Goal: Task Accomplishment & Management: Manage account settings

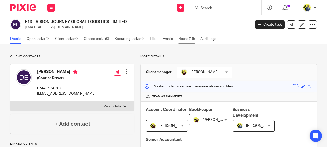
click at [186, 40] on link "Notes (16)" at bounding box center [187, 39] width 19 height 10
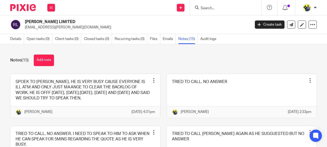
click at [92, 22] on h2 "ROB WALLER LIMITED" at bounding box center [114, 21] width 178 height 5
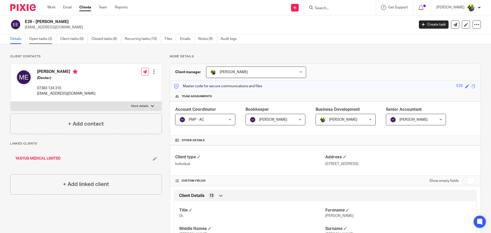
click at [43, 36] on link "Open tasks (2)" at bounding box center [42, 39] width 27 height 10
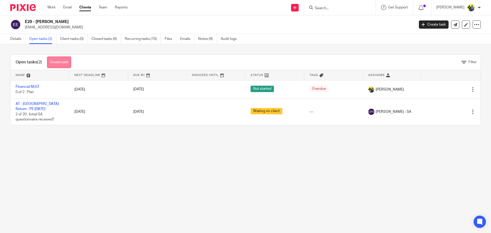
click at [52, 65] on link "Create task" at bounding box center [59, 63] width 24 height 12
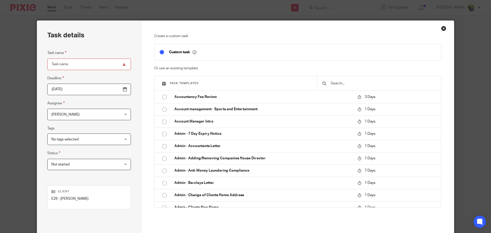
click at [339, 84] on input "text" at bounding box center [383, 84] width 106 height 6
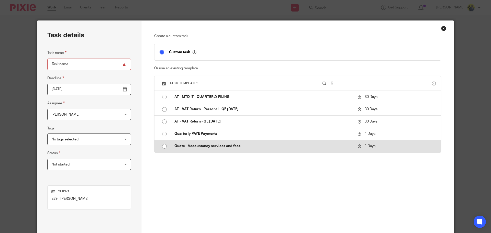
type input "Q"
click at [207, 146] on p "Quote - Accountancy services and fees" at bounding box center [264, 146] width 178 height 5
type input "2025-10-14"
type input "Quote - Accountancy services and fees"
checkbox input "false"
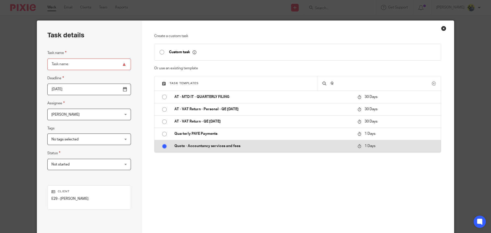
radio input "true"
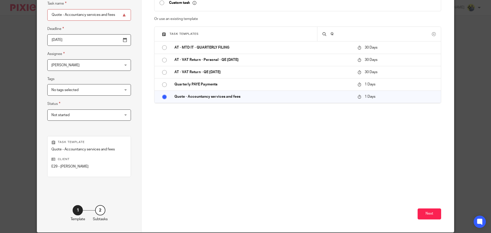
scroll to position [69, 0]
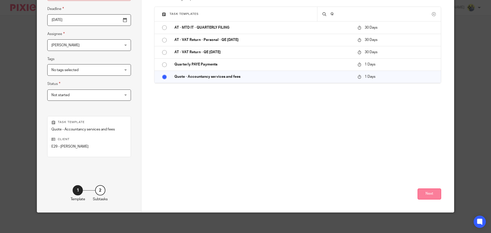
click at [427, 189] on button "Next" at bounding box center [430, 194] width 24 height 11
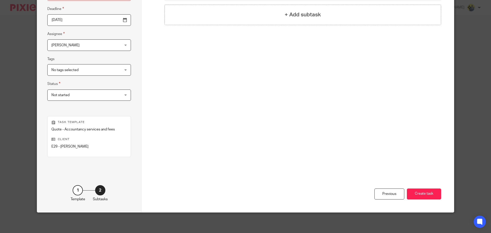
scroll to position [0, 0]
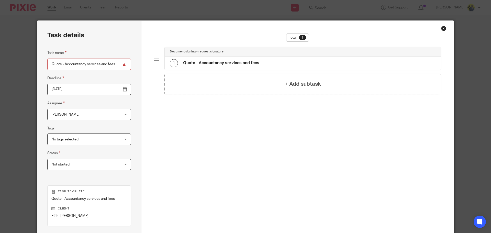
click at [215, 61] on h4 "Quote - Accountancy services and fees" at bounding box center [221, 62] width 76 height 5
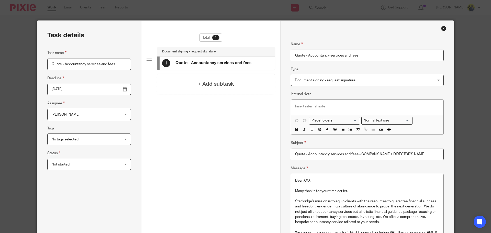
scroll to position [60, 0]
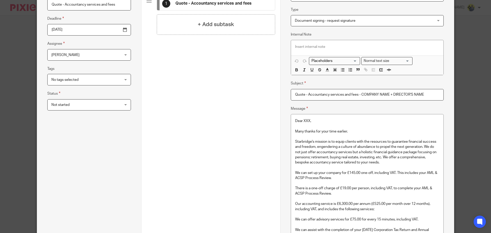
click at [324, 96] on input "Quote - Accountancy services and fees - COMPANY NAME + DIRECTOR'S NAME" at bounding box center [367, 95] width 153 height 12
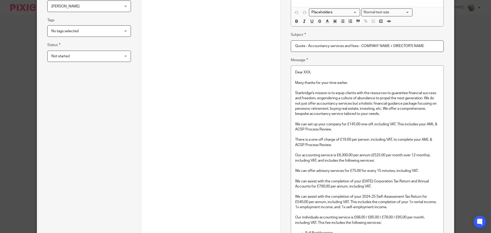
scroll to position [120, 0]
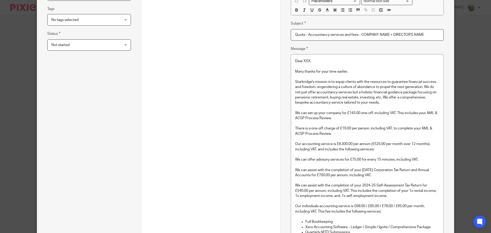
click at [350, 172] on p "We can assist with the completion of your August 2025 Corporation Tax Return an…" at bounding box center [367, 173] width 144 height 10
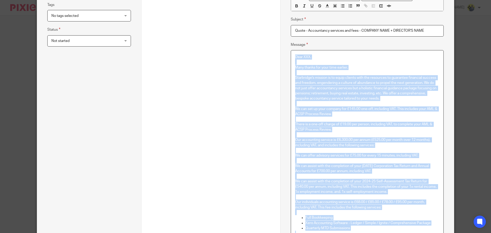
scroll to position [0, 0]
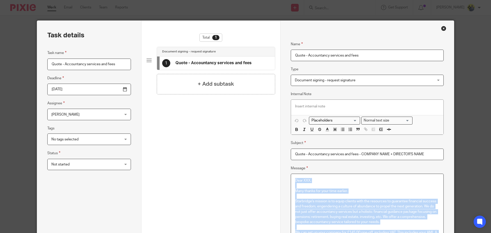
drag, startPoint x: 331, startPoint y: 147, endPoint x: 291, endPoint y: 179, distance: 51.9
copy div "Dear XXX, Many thanks for your time earlier. Starbridge's mission is to equip c…"
click at [442, 28] on div "Close this dialog window" at bounding box center [444, 28] width 5 height 5
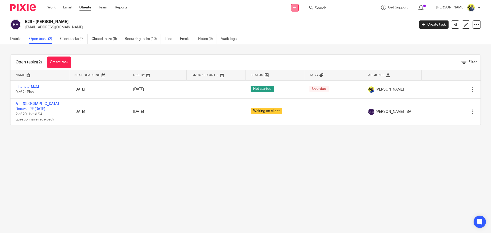
click at [297, 8] on icon at bounding box center [295, 7] width 3 height 3
click at [329, 8] on input "Search" at bounding box center [338, 8] width 46 height 5
paste input "PACIFIC TRADER AND SERVICES LTD"
type input "PACIFIC TRADER AND SERVICES LTD"
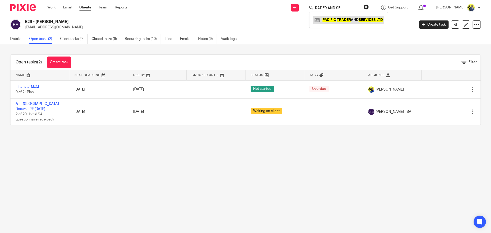
scroll to position [0, 0]
click at [349, 22] on link at bounding box center [349, 20] width 71 height 8
click at [357, 21] on link at bounding box center [349, 20] width 71 height 8
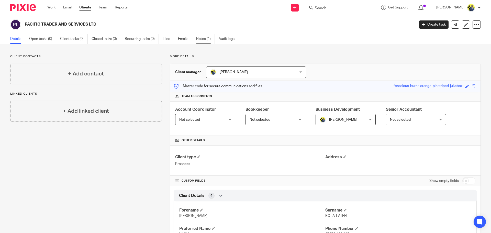
click at [207, 40] on link "Notes (1)" at bounding box center [205, 39] width 19 height 10
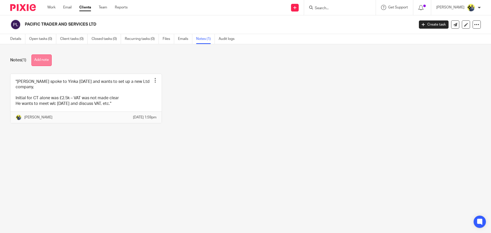
click at [49, 64] on button "Add note" at bounding box center [41, 61] width 20 height 12
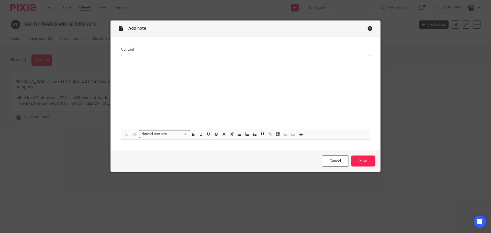
click at [159, 83] on div at bounding box center [245, 92] width 249 height 74
paste div
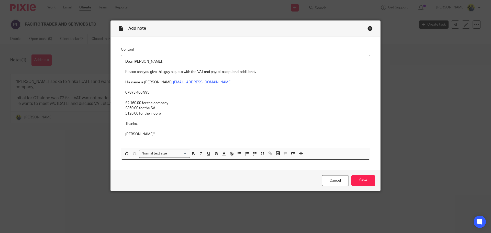
click at [123, 61] on div "Dear Dennis, Please can you give this guy a quote with the VAT and payroll as o…" at bounding box center [245, 101] width 249 height 93
click at [357, 183] on input "Save" at bounding box center [364, 180] width 24 height 11
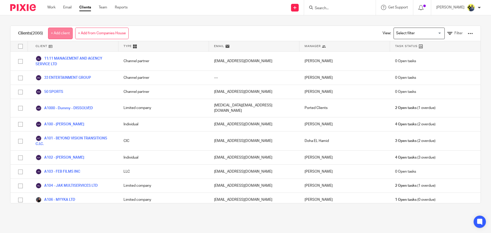
click at [65, 34] on link "+ Add client" at bounding box center [60, 34] width 25 height 12
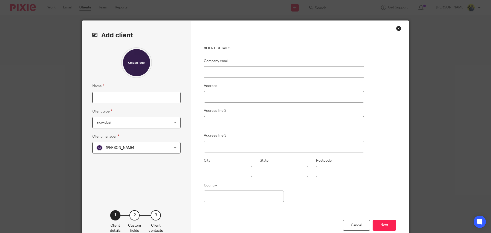
click at [103, 101] on input "Name" at bounding box center [136, 98] width 88 height 12
paste input "GREENPLACE HEALTHCARE LTD"
type input "GREENPLACE HEALTHCARE LTD"
click at [158, 125] on span "Individual" at bounding box center [129, 122] width 67 height 11
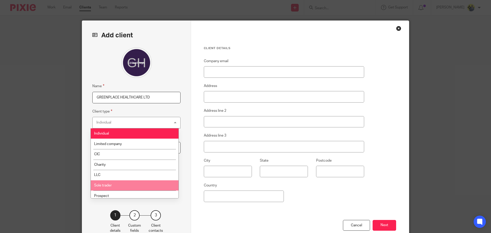
scroll to position [34, 0]
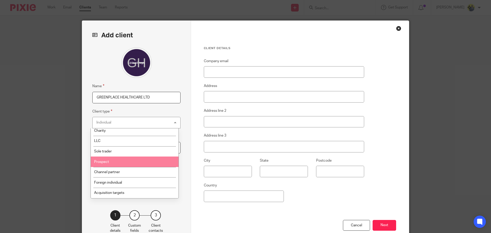
click at [109, 163] on li "Prospect" at bounding box center [135, 162] width 88 height 10
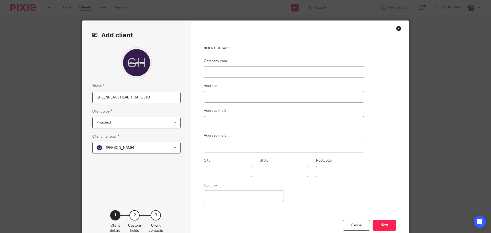
click at [122, 148] on span "Abhay Jayswal" at bounding box center [120, 148] width 28 height 4
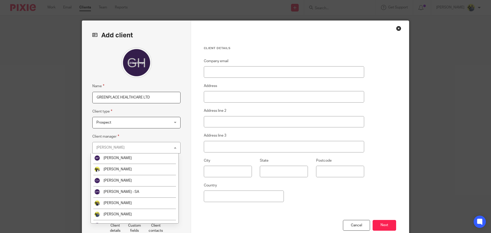
scroll to position [120, 0]
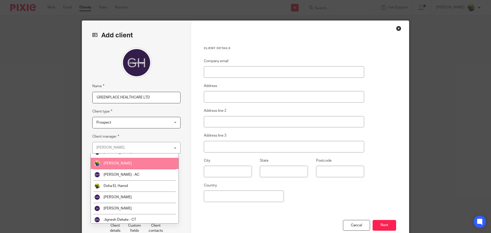
click at [115, 165] on span "[PERSON_NAME]" at bounding box center [118, 164] width 28 height 4
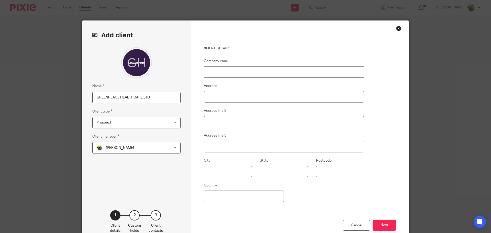
click at [224, 74] on input "Company email" at bounding box center [284, 72] width 160 height 12
click at [227, 70] on input "Company email" at bounding box center [284, 72] width 160 height 12
paste input "Greenplace Healthcare <info@greenplacehealthcare.co.uk>"
click at [246, 70] on input "Greenplace Healthcare <info@greenplacehealthcare.co.uk" at bounding box center [284, 72] width 160 height 12
type input "[EMAIL_ADDRESS][DOMAIN_NAME]"
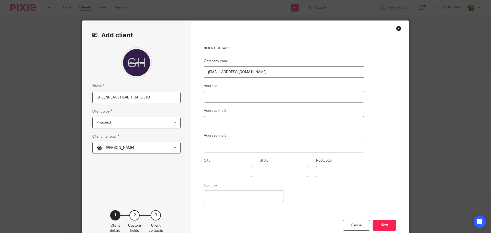
click at [326, 197] on div "Company email info@greenplacehealthcare.co.uk Address Address line 2 Address li…" at bounding box center [284, 139] width 160 height 162
click at [381, 223] on button "Next" at bounding box center [385, 225] width 24 height 11
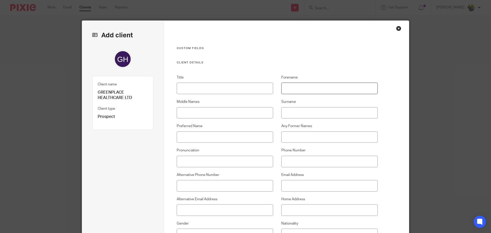
click at [291, 90] on input "Forename" at bounding box center [330, 89] width 97 height 12
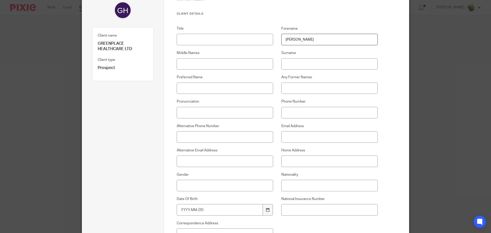
scroll to position [60, 0]
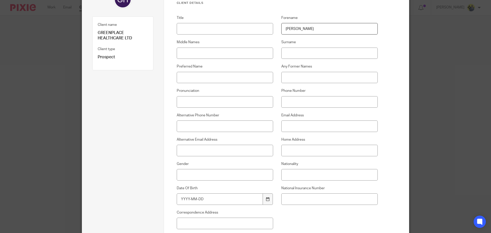
type input "Sarah"
click at [290, 100] on input "Phone Number" at bounding box center [330, 102] width 97 height 12
click at [299, 101] on input "Phone Number" at bounding box center [330, 102] width 97 height 12
paste input "0208 150 0059"
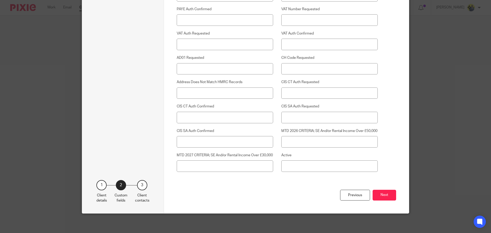
scroll to position [1332, 0]
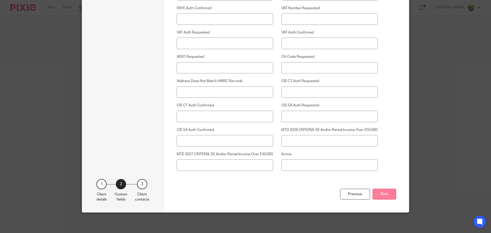
type input "0208 150 0059"
click at [391, 195] on button "Next" at bounding box center [385, 194] width 24 height 11
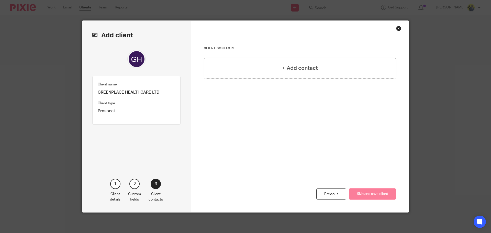
click at [369, 197] on button "Skip and save client" at bounding box center [372, 194] width 47 height 11
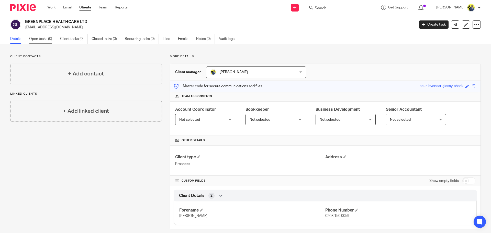
click at [46, 38] on link "Open tasks (0)" at bounding box center [42, 39] width 27 height 10
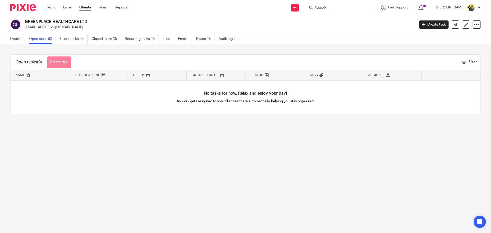
click at [59, 64] on link "Create task" at bounding box center [59, 63] width 24 height 12
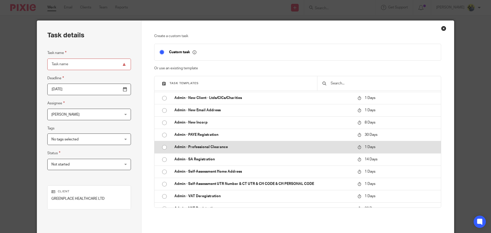
scroll to position [358, 0]
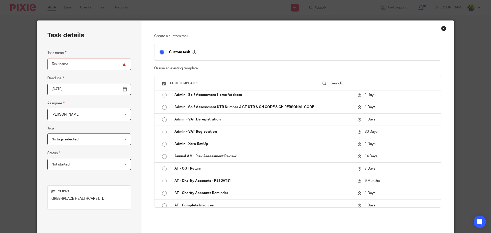
click at [341, 88] on div at bounding box center [379, 83] width 124 height 14
click at [340, 82] on input "text" at bounding box center [383, 84] width 106 height 6
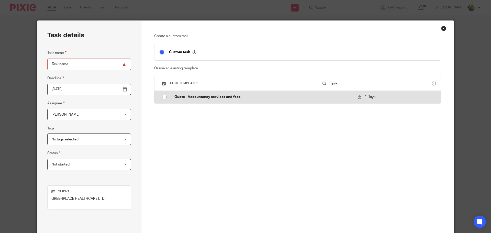
type input "quo"
click at [192, 101] on td "Quote - Accountancy services and fees" at bounding box center [262, 97] width 186 height 12
type input "2025-10-14"
type input "Quote - Accountancy services and fees"
checkbox input "false"
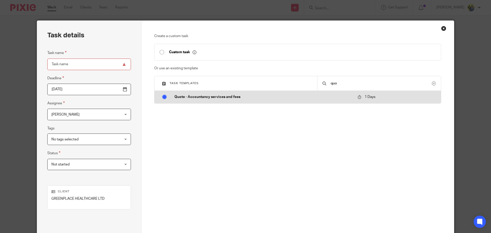
radio input "true"
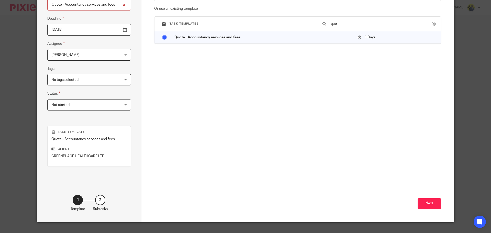
scroll to position [69, 0]
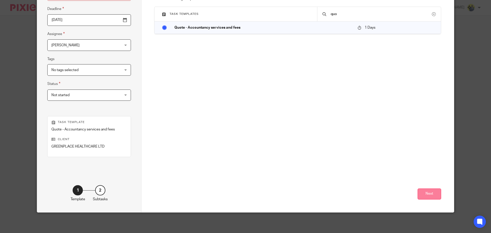
click at [428, 195] on button "Next" at bounding box center [430, 194] width 24 height 11
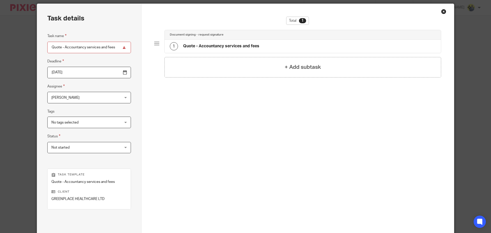
scroll to position [0, 0]
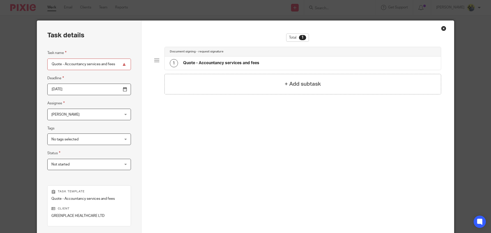
click at [205, 65] on h4 "Quote - Accountancy services and fees" at bounding box center [221, 62] width 76 height 5
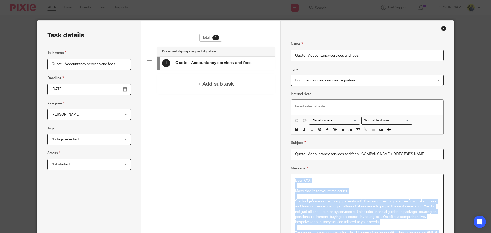
drag, startPoint x: 325, startPoint y: 149, endPoint x: 260, endPoint y: -7, distance: 169.1
click at [260, 0] on html "Work Email Clients Team Reports Work Email Clients Team Reports Settings Send n…" at bounding box center [245, 116] width 491 height 233
copy div "Dear XXX, Many thanks for your time earlier. Starbridge's mission is to equip c…"
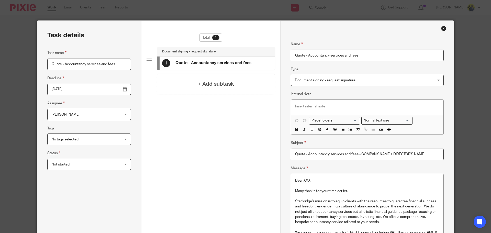
click at [426, 154] on input "Quote - Accountancy services and fees - COMPANY NAME + DIRECTOR'S NAME" at bounding box center [367, 155] width 153 height 12
drag, startPoint x: 426, startPoint y: 154, endPoint x: 271, endPoint y: 149, distance: 154.9
click at [361, 149] on input "Quote - Accountancy services and fees - COMPANY NAME + DIRECTOR'S NAME" at bounding box center [367, 155] width 153 height 12
click at [386, 154] on input "Quote - Accountancy services and fees - COMPANY NAME + DIRECTOR'S NAME" at bounding box center [367, 155] width 153 height 12
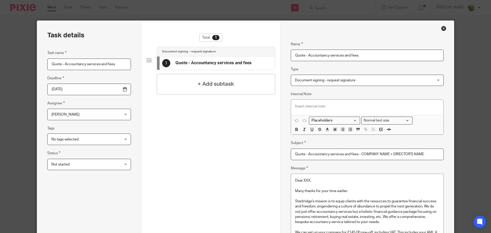
drag, startPoint x: 388, startPoint y: 154, endPoint x: 272, endPoint y: 151, distance: 115.2
click at [443, 29] on div "Close this dialog window" at bounding box center [444, 28] width 5 height 5
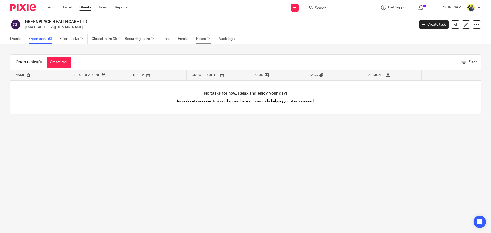
click at [207, 37] on link "Notes (0)" at bounding box center [205, 39] width 19 height 10
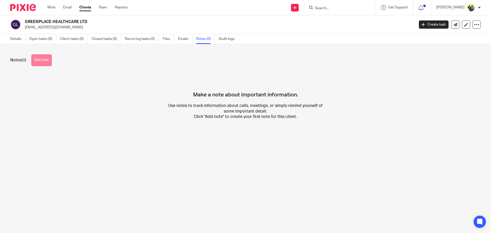
click at [44, 60] on button "Add note" at bounding box center [41, 61] width 20 height 12
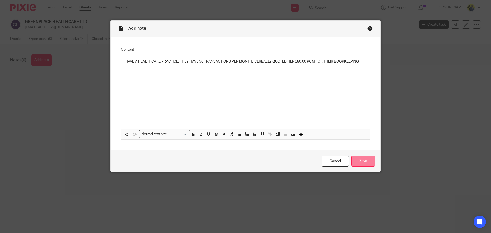
click at [360, 160] on input "Save" at bounding box center [364, 161] width 24 height 11
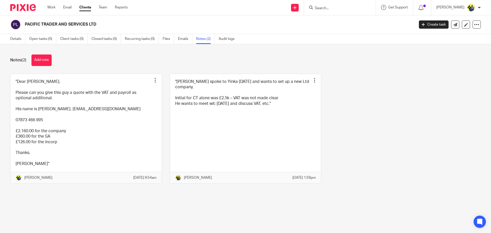
click at [430, 66] on div "Notes (2) Add note "Dear [PERSON_NAME], Please can you give this guy a quote wi…" at bounding box center [245, 122] width 491 height 157
click at [328, 9] on input "Search" at bounding box center [338, 8] width 46 height 5
type input "l"
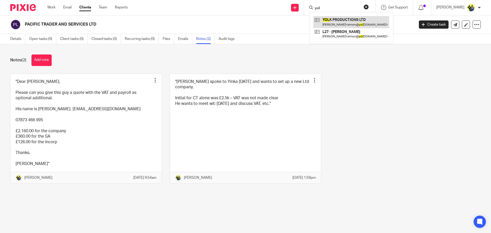
type input "yol"
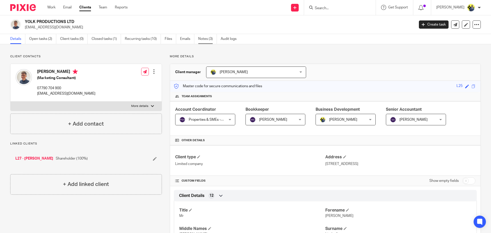
click at [203, 39] on link "Notes (3)" at bounding box center [207, 39] width 19 height 10
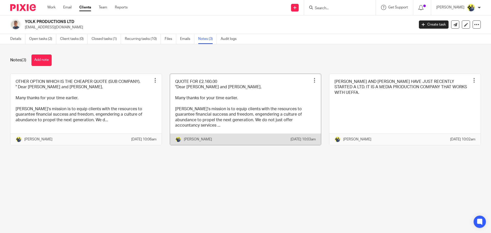
click at [210, 100] on link at bounding box center [245, 109] width 151 height 71
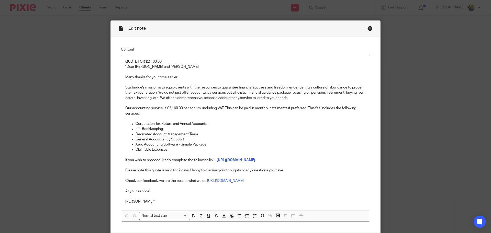
click at [368, 28] on div "Close this dialog window" at bounding box center [370, 28] width 5 height 5
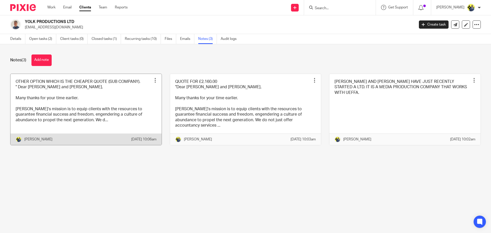
click at [102, 93] on link at bounding box center [85, 109] width 151 height 71
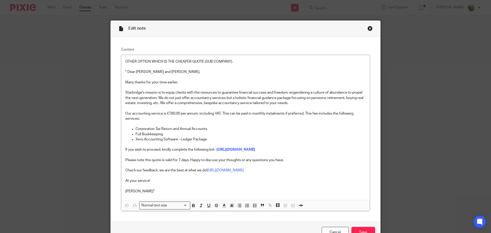
click at [368, 26] on div "Close this dialog window" at bounding box center [370, 28] width 5 height 5
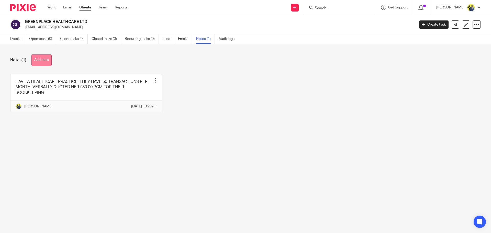
click at [41, 58] on button "Add note" at bounding box center [41, 61] width 20 height 12
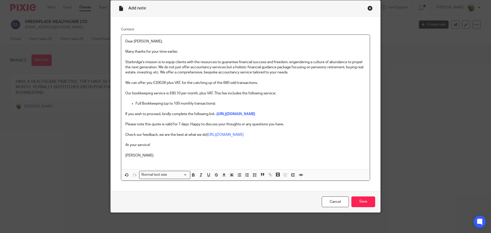
scroll to position [46, 0]
click at [366, 204] on input "Save" at bounding box center [364, 202] width 24 height 11
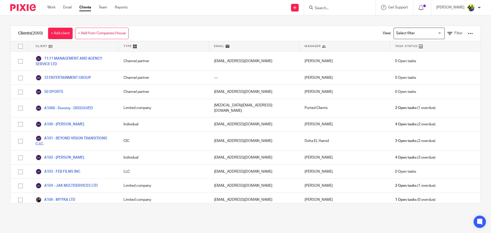
click at [401, 30] on input "Search for option" at bounding box center [418, 33] width 47 height 9
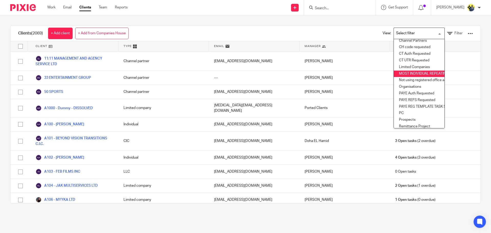
scroll to position [89, 0]
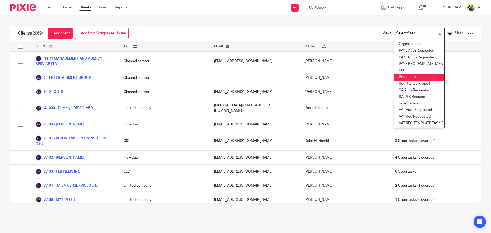
click at [402, 74] on li "Prospects" at bounding box center [419, 77] width 51 height 7
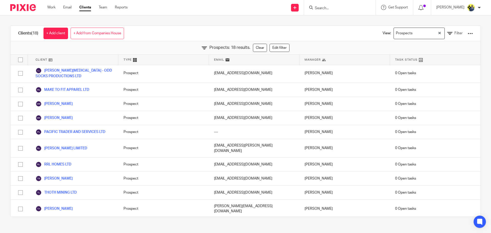
scroll to position [107, 0]
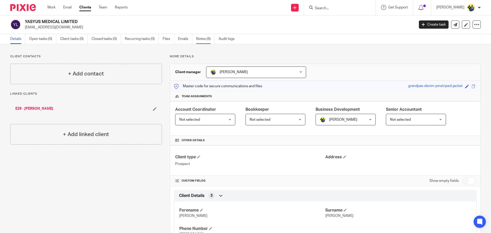
click at [205, 42] on link "Notes (6)" at bounding box center [205, 39] width 19 height 10
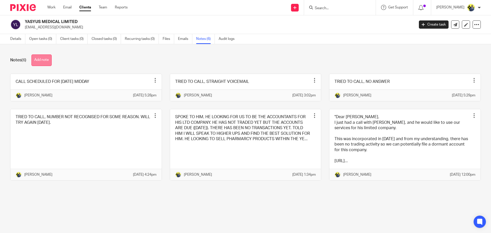
click at [42, 59] on button "Add note" at bounding box center [41, 61] width 20 height 12
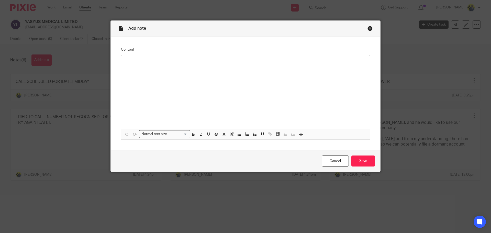
click at [370, 26] on div "Close this dialog window" at bounding box center [370, 28] width 5 height 5
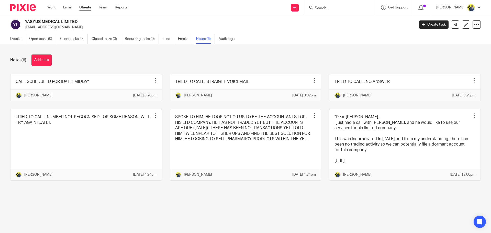
drag, startPoint x: 85, startPoint y: 23, endPoint x: 24, endPoint y: 20, distance: 61.5
click at [24, 20] on div "YASYUS MEDICAL LIMITED [EMAIL_ADDRESS][DOMAIN_NAME]" at bounding box center [210, 24] width 401 height 11
drag, startPoint x: 33, startPoint y: 21, endPoint x: 180, endPoint y: 62, distance: 153.5
click at [180, 62] on div "Notes (6) Add note" at bounding box center [245, 61] width 471 height 12
click at [16, 34] on link "Details" at bounding box center [17, 39] width 15 height 10
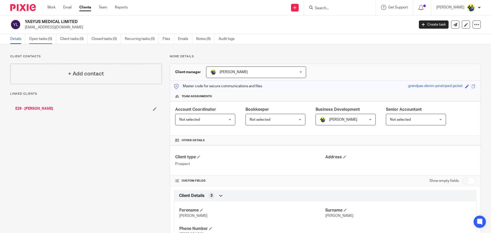
click at [37, 40] on link "Open tasks (0)" at bounding box center [42, 39] width 27 height 10
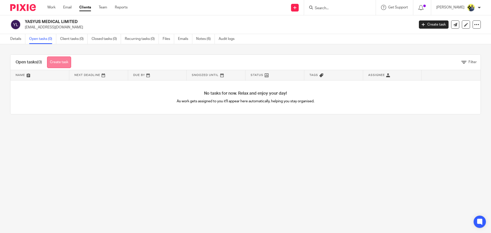
click at [53, 60] on link "Create task" at bounding box center [59, 63] width 24 height 12
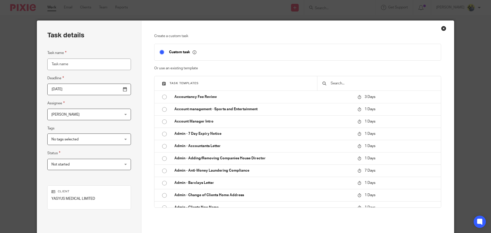
click at [339, 83] on input "text" at bounding box center [383, 84] width 106 height 6
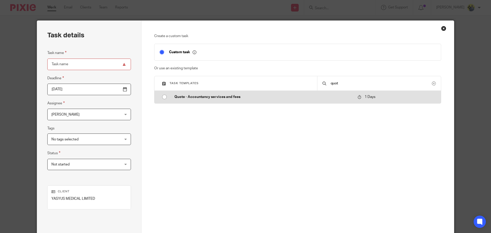
type input "quot"
click at [235, 97] on p "Quote - Accountancy services and fees" at bounding box center [264, 96] width 178 height 5
type input "2025-10-14"
type input "Quote - Accountancy services and fees"
checkbox input "false"
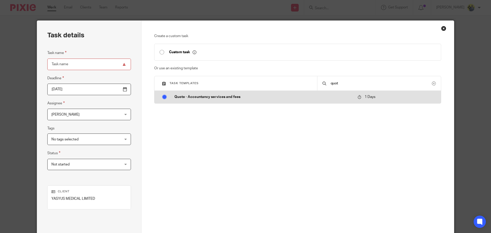
radio input "true"
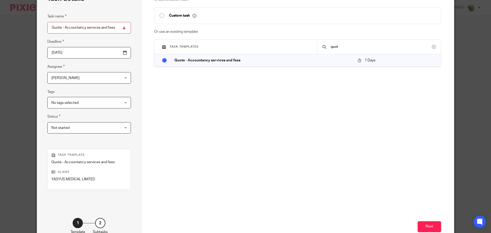
scroll to position [69, 0]
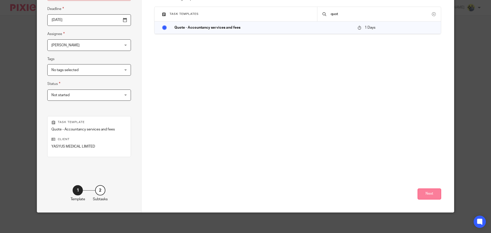
click at [427, 197] on button "Next" at bounding box center [430, 194] width 24 height 11
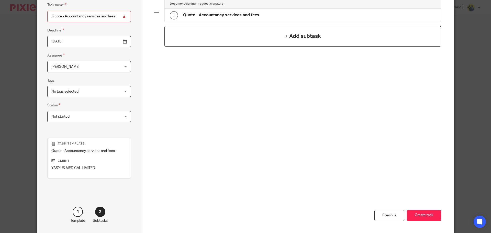
scroll to position [0, 0]
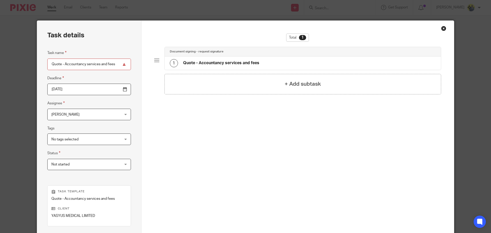
click at [204, 64] on h4 "Quote - Accountancy services and fees" at bounding box center [221, 62] width 76 height 5
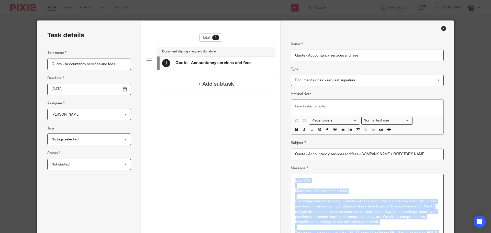
drag, startPoint x: 323, startPoint y: 144, endPoint x: 283, endPoint y: -31, distance: 179.8
click at [283, 0] on html "Work Email Clients Team Reports Work Email Clients Team Reports Settings Send n…" at bounding box center [245, 116] width 491 height 233
copy div "Dear XXX, Many thanks for your time earlier. Starbridge's mission is to equip c…"
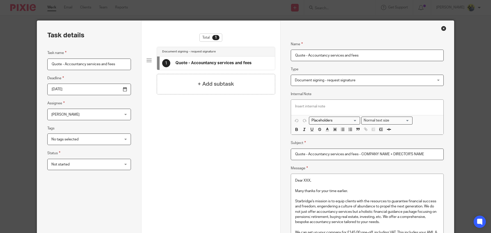
click at [344, 154] on input "Quote - Accountancy services and fees - COMPANY NAME + DIRECTOR'S NAME" at bounding box center [367, 155] width 153 height 12
click at [442, 27] on div "Close this dialog window" at bounding box center [444, 28] width 5 height 5
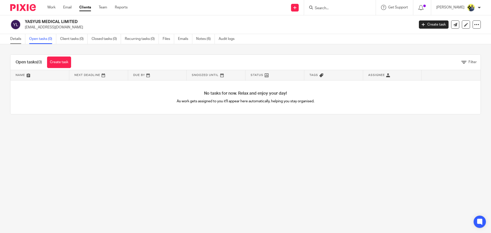
click at [11, 40] on link "Details" at bounding box center [17, 39] width 15 height 10
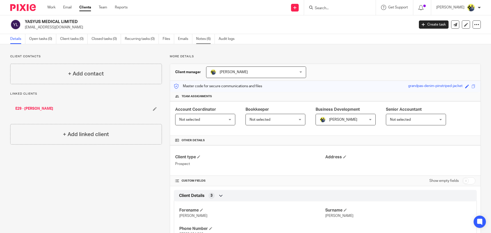
click at [206, 40] on link "Notes (6)" at bounding box center [205, 39] width 19 height 10
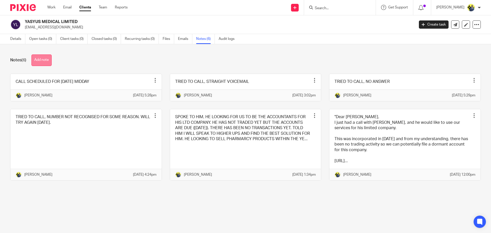
click at [47, 61] on button "Add note" at bounding box center [41, 61] width 20 height 12
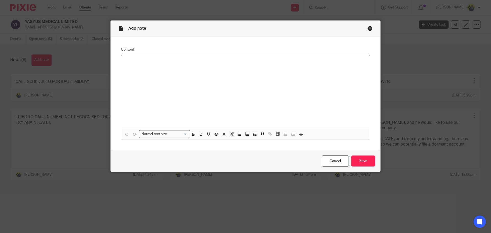
paste div
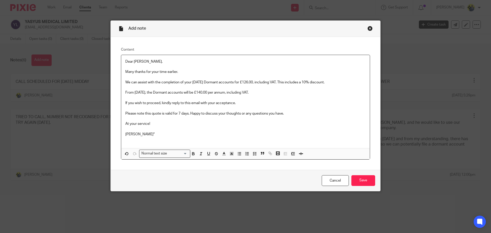
click at [125, 62] on p "Dear Dr. Mohamed," at bounding box center [245, 61] width 241 height 5
click at [352, 179] on input "Save" at bounding box center [364, 180] width 24 height 11
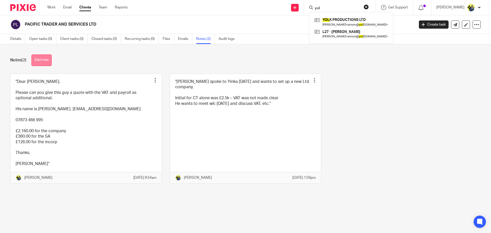
click at [36, 62] on button "Add note" at bounding box center [41, 61] width 20 height 12
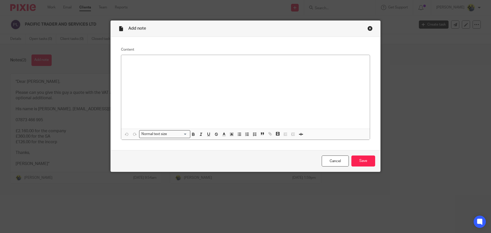
click at [129, 81] on div at bounding box center [245, 92] width 249 height 74
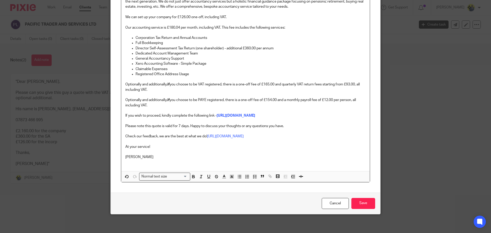
scroll to position [114, 0]
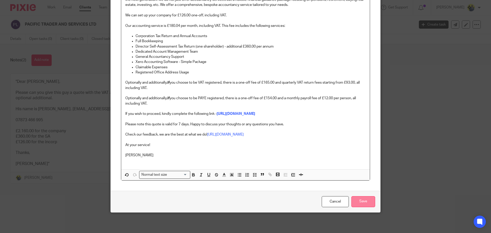
click at [368, 201] on input "Save" at bounding box center [364, 201] width 24 height 11
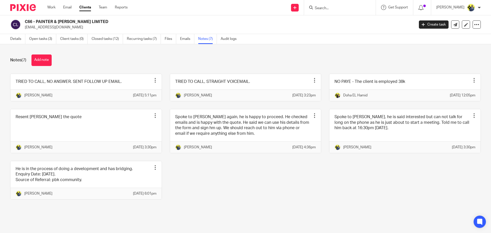
drag, startPoint x: 92, startPoint y: 21, endPoint x: 36, endPoint y: 22, distance: 55.6
click at [36, 22] on h2 "C66 - PAINTER & [PERSON_NAME] LIMITED" at bounding box center [179, 21] width 309 height 5
copy h2 "PAINTER & ELLIS LIMITED"
click at [16, 40] on link "Details" at bounding box center [17, 39] width 15 height 10
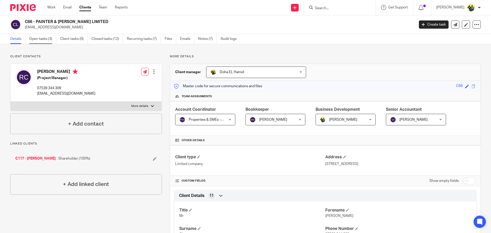
click at [47, 41] on link "Open tasks (3)" at bounding box center [42, 39] width 27 height 10
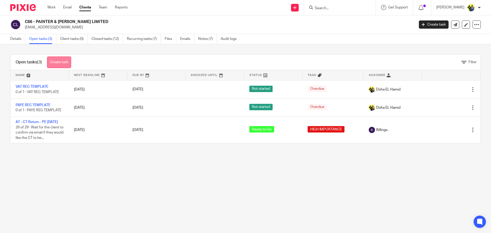
click at [59, 64] on link "Create task" at bounding box center [59, 63] width 24 height 12
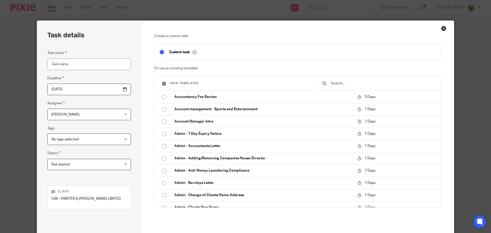
click at [330, 82] on input "text" at bounding box center [383, 84] width 106 height 6
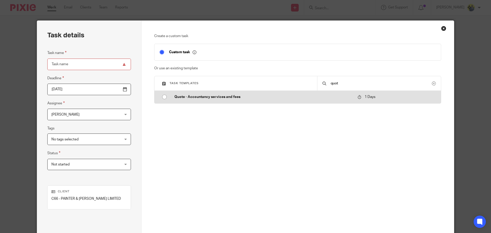
type input "quot"
click at [198, 95] on p "Quote - Accountancy services and fees" at bounding box center [264, 96] width 178 height 5
type input "[DATE]"
type input "Quote - Accountancy services and fees"
checkbox input "false"
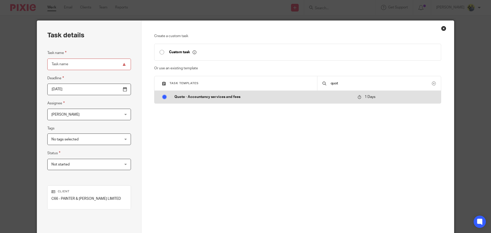
radio input "true"
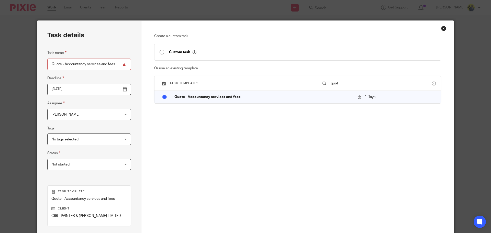
scroll to position [69, 0]
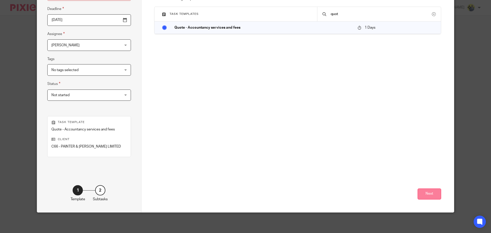
click at [434, 195] on button "Next" at bounding box center [430, 194] width 24 height 11
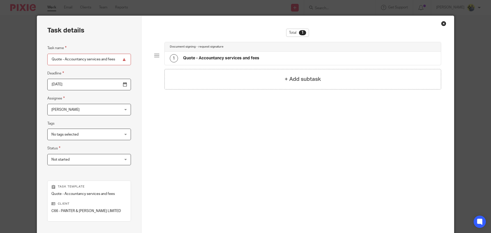
scroll to position [0, 0]
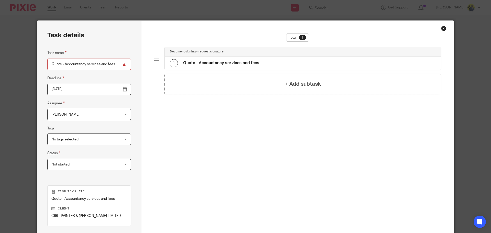
click at [226, 65] on h4 "Quote - Accountancy services and fees" at bounding box center [221, 62] width 76 height 5
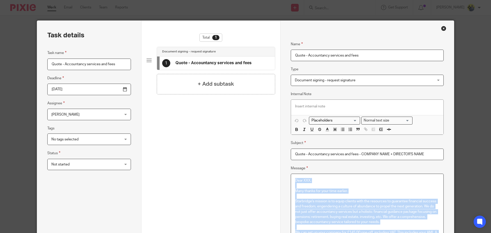
drag, startPoint x: 326, startPoint y: 146, endPoint x: 261, endPoint y: -10, distance: 169.3
click at [261, 0] on html "Work Email Clients Team Reports Work Email Clients Team Reports Settings Send n…" at bounding box center [245, 116] width 491 height 233
copy div "Lore IPS, Dolo sitame con adip elit seddoei. Temporinci'u laboree do ma aliqu e…"
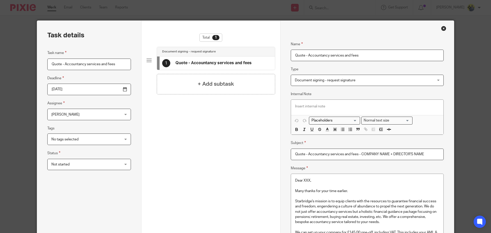
click at [382, 153] on input "Quote - Accountancy services and fees - COMPANY NAME + DIRECTOR'S NAME" at bounding box center [367, 155] width 153 height 12
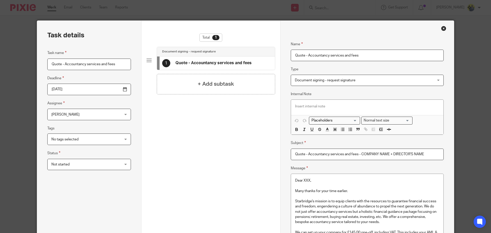
click at [442, 28] on div "Close this dialog window" at bounding box center [444, 28] width 5 height 5
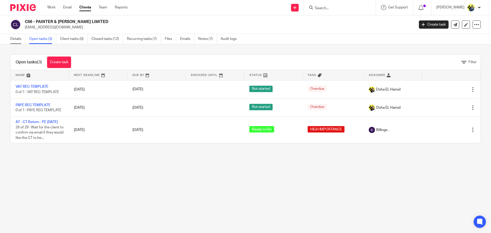
click at [19, 39] on link "Details" at bounding box center [17, 39] width 15 height 10
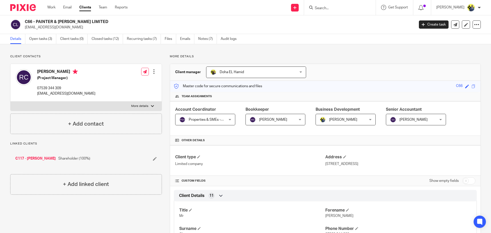
click at [44, 39] on link "Open tasks (3)" at bounding box center [42, 39] width 27 height 10
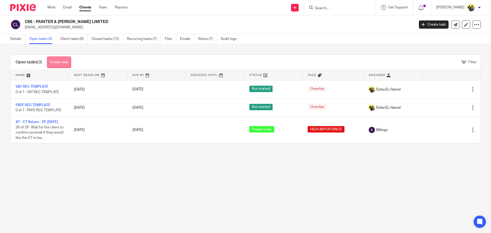
click at [61, 65] on link "Create task" at bounding box center [59, 63] width 24 height 12
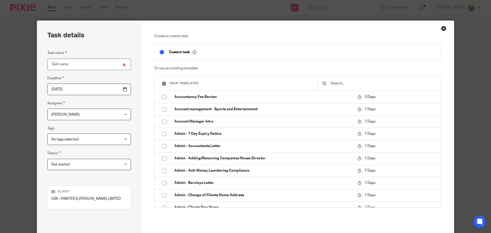
click at [355, 84] on input "text" at bounding box center [383, 84] width 106 height 6
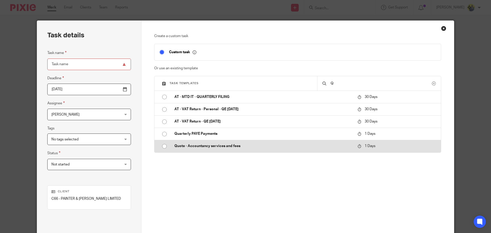
type input "Q"
click at [234, 147] on p "Quote - Accountancy services and fees" at bounding box center [264, 146] width 178 height 5
type input "2025-10-14"
type input "Quote - Accountancy services and fees"
checkbox input "false"
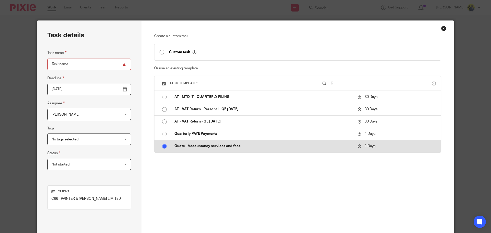
radio input "true"
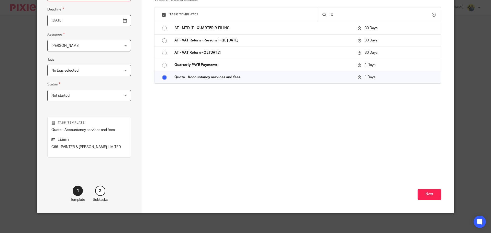
scroll to position [69, 0]
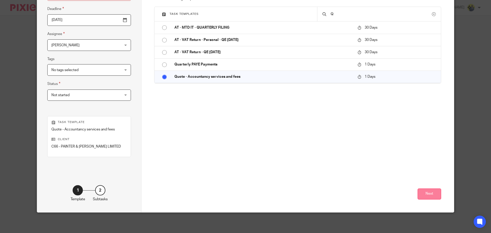
click at [420, 193] on button "Next" at bounding box center [430, 194] width 24 height 11
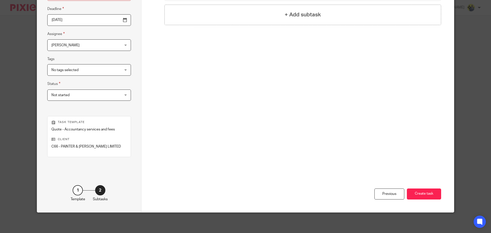
scroll to position [0, 0]
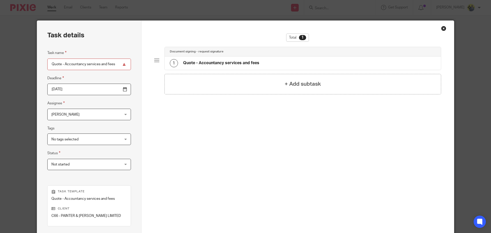
click at [237, 63] on h4 "Quote - Accountancy services and fees" at bounding box center [221, 62] width 76 height 5
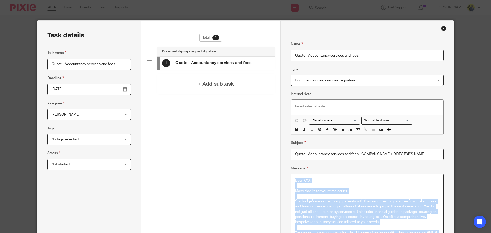
drag, startPoint x: 323, startPoint y: 146, endPoint x: 256, endPoint y: -26, distance: 184.1
click at [256, 0] on html "Work Email Clients Team Reports Work Email Clients Team Reports Settings Send n…" at bounding box center [245, 116] width 491 height 233
copy div "Dear XXX, Many thanks for your time earlier. Starbridge's mission is to equip c…"
click at [376, 155] on input "Quote - Accountancy services and fees - COMPANY NAME + DIRECTOR'S NAME" at bounding box center [367, 155] width 153 height 12
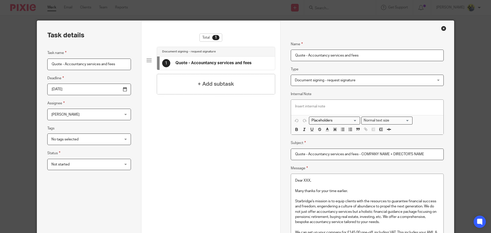
click at [376, 155] on input "Quote - Accountancy services and fees - COMPANY NAME + DIRECTOR'S NAME" at bounding box center [367, 155] width 153 height 12
click at [442, 28] on div "Close this dialog window" at bounding box center [444, 28] width 5 height 5
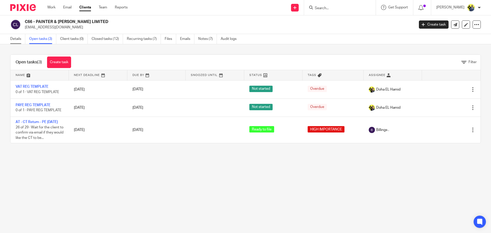
click at [16, 40] on link "Details" at bounding box center [17, 39] width 15 height 10
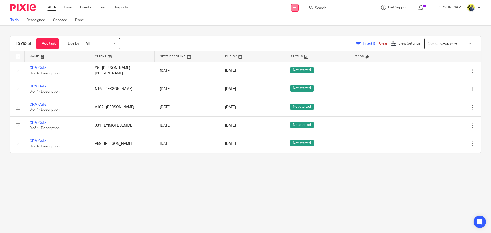
click at [299, 8] on link at bounding box center [295, 8] width 8 height 8
click at [305, 39] on link "Add client" at bounding box center [302, 38] width 36 height 7
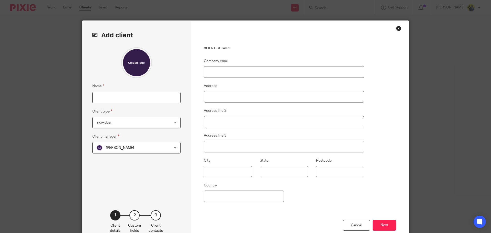
click at [104, 100] on input "Name" at bounding box center [136, 98] width 88 height 12
paste input "ANTONIA SOTIROPOULOU"
type input "[PERSON_NAME] LTD"
click at [108, 125] on span "Individual" at bounding box center [129, 122] width 67 height 11
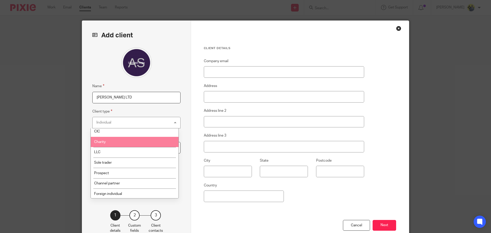
scroll to position [34, 0]
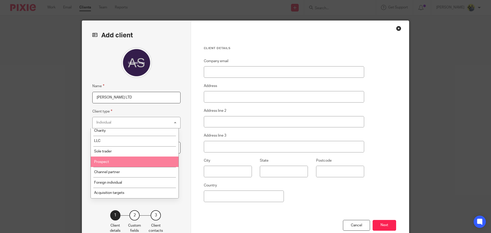
click at [108, 164] on li "Prospect" at bounding box center [135, 162] width 88 height 10
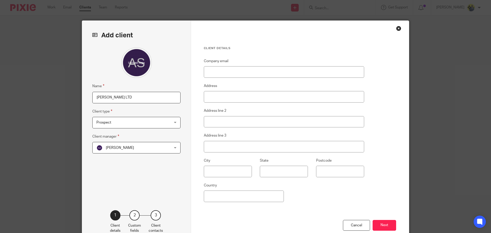
click at [108, 152] on span "Abhay Jayswal" at bounding box center [129, 147] width 67 height 11
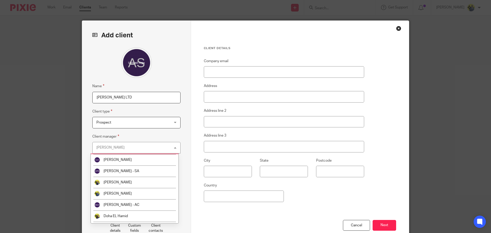
scroll to position [120, 0]
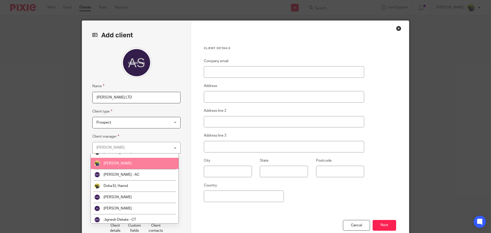
click at [115, 165] on span "[PERSON_NAME]" at bounding box center [118, 164] width 28 height 4
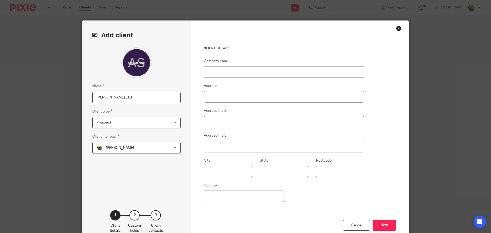
click at [267, 65] on fieldset "Company email" at bounding box center [284, 68] width 160 height 20
click at [265, 67] on input "Company email" at bounding box center [284, 72] width 160 height 12
type input "V"
paste input "[EMAIL_ADDRESS][DOMAIN_NAME]"
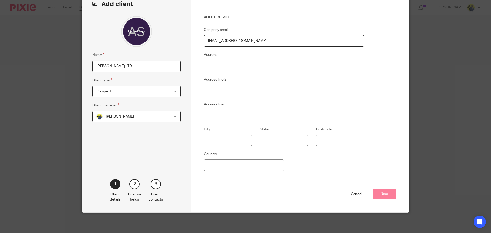
type input "[EMAIL_ADDRESS][DOMAIN_NAME]"
click at [385, 193] on button "Next" at bounding box center [385, 194] width 24 height 11
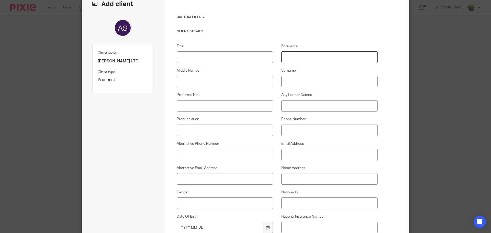
click at [290, 55] on input "Forename" at bounding box center [330, 57] width 97 height 12
click at [299, 56] on input "Forename" at bounding box center [330, 57] width 97 height 12
paste input "ANTONIA SOTIROPOULOU"
type input "ANTONIA SOTIROPOULOU"
click at [300, 84] on input "Surname" at bounding box center [330, 82] width 97 height 12
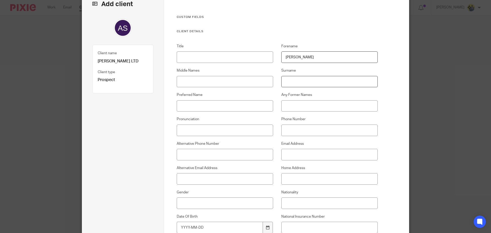
paste input "ANTONIA SOTIROPOULOU"
drag, startPoint x: 300, startPoint y: 80, endPoint x: 219, endPoint y: 76, distance: 81.5
click at [219, 76] on div "Title Forename ANTONIA SOTIROPOULOU Middle Names Surname ANTONIA SOTIROPOULOU P…" at bounding box center [273, 160] width 209 height 232
type input "SOTIROPOULOU"
drag, startPoint x: 343, startPoint y: 62, endPoint x: 302, endPoint y: 56, distance: 42.5
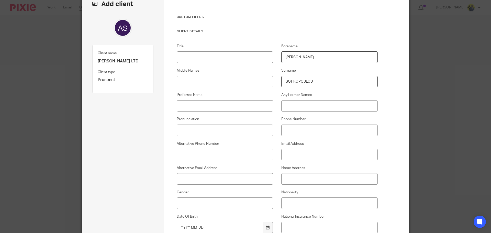
click at [302, 56] on input "ANTONIA SOTIROPOULOU" at bounding box center [330, 57] width 97 height 12
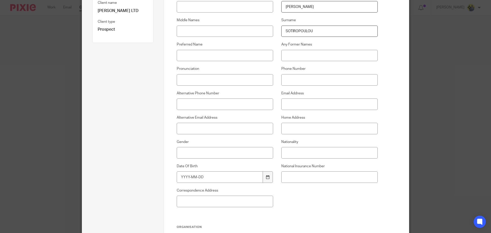
scroll to position [91, 0]
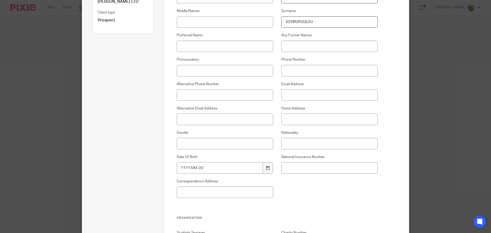
type input "ANTONIA"
click at [295, 71] on input "Phone Number" at bounding box center [330, 71] width 97 height 12
click at [294, 67] on input "Phone Number" at bounding box center [330, 71] width 97 height 12
paste input "07909 018 337"
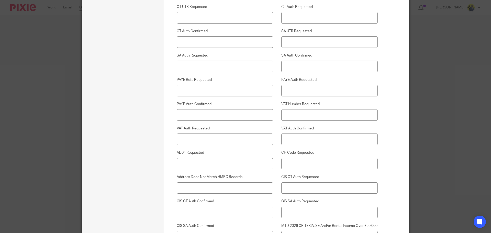
scroll to position [1332, 0]
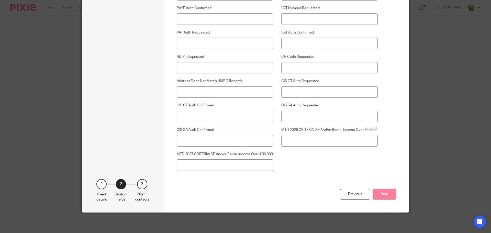
type input "07909 018 337"
click at [379, 189] on button "Next" at bounding box center [385, 194] width 24 height 11
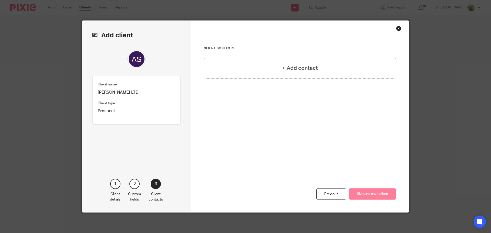
click at [368, 192] on button "Skip and save client" at bounding box center [372, 194] width 47 height 11
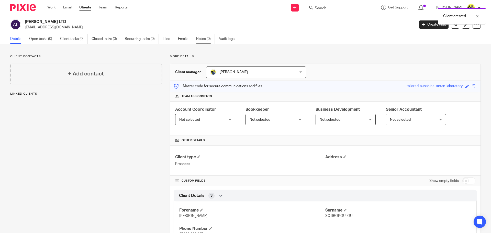
click at [207, 38] on link "Notes (0)" at bounding box center [205, 39] width 19 height 10
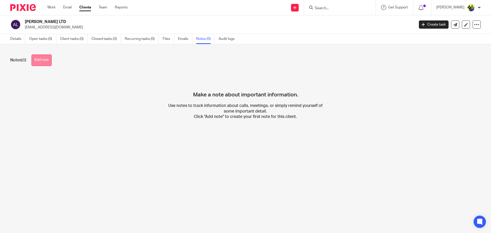
click at [33, 64] on button "Add note" at bounding box center [41, 61] width 20 height 12
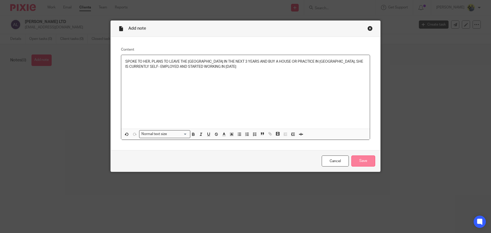
drag, startPoint x: 374, startPoint y: 157, endPoint x: 368, endPoint y: 160, distance: 7.1
click at [372, 159] on div "Cancel Save" at bounding box center [246, 161] width 270 height 22
click at [367, 161] on input "Save" at bounding box center [364, 161] width 24 height 11
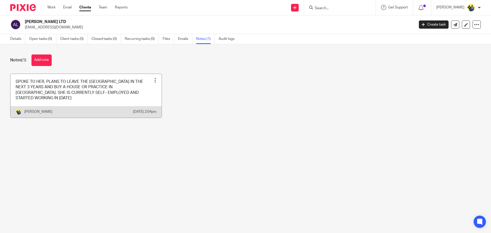
click at [105, 90] on link at bounding box center [85, 96] width 151 height 44
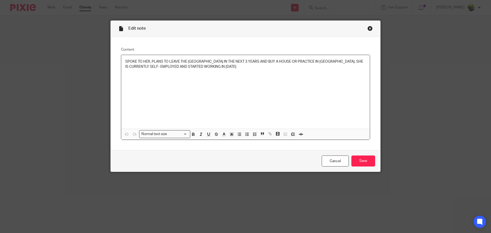
click at [211, 68] on p "SPOKE TO HER, PLANS TO LEAVE THE [GEOGRAPHIC_DATA] IN THE NEXT 3 YEARS AND BUY …" at bounding box center [245, 64] width 241 height 10
click at [361, 164] on input "Save" at bounding box center [364, 161] width 24 height 11
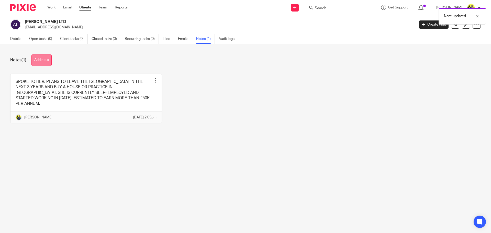
click at [41, 55] on button "Add note" at bounding box center [41, 61] width 20 height 12
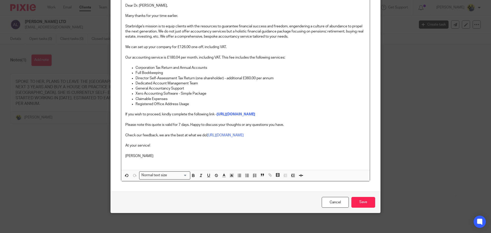
scroll to position [82, 0]
click at [367, 201] on input "Save" at bounding box center [364, 202] width 24 height 11
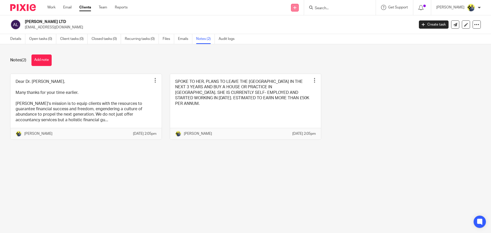
click at [297, 7] on icon at bounding box center [295, 7] width 3 height 3
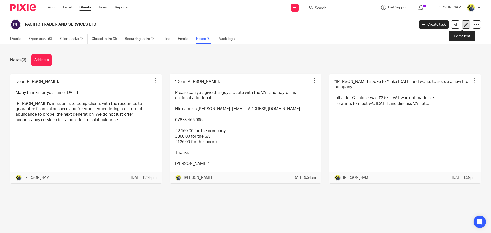
click at [465, 25] on icon at bounding box center [467, 25] width 4 height 4
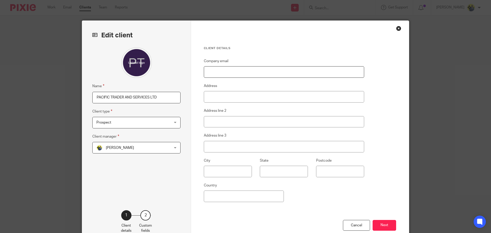
click at [235, 71] on input "Company email" at bounding box center [284, 72] width 160 height 12
paste input "[EMAIL_ADDRESS][DOMAIN_NAME]"
type input "[EMAIL_ADDRESS][DOMAIN_NAME]"
click at [382, 225] on button "Next" at bounding box center [385, 225] width 24 height 11
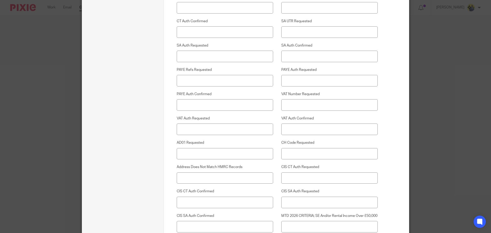
scroll to position [1332, 0]
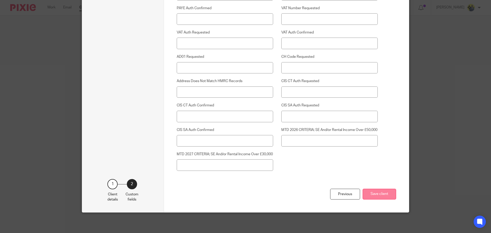
click at [388, 194] on button "Save client" at bounding box center [380, 194] width 34 height 11
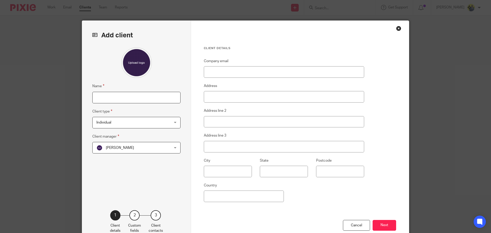
click at [121, 98] on input "Name" at bounding box center [136, 98] width 88 height 12
click at [131, 93] on input "Name" at bounding box center [136, 98] width 88 height 12
paste input "[PERSON_NAME] (CONSTRUCTION LTD"
type input "[PERSON_NAME] (CONSTRUCTION LTD"
click at [115, 125] on span "Individual" at bounding box center [129, 122] width 67 height 11
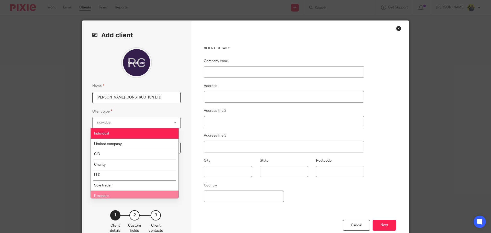
click at [106, 194] on li "Prospect" at bounding box center [135, 196] width 88 height 10
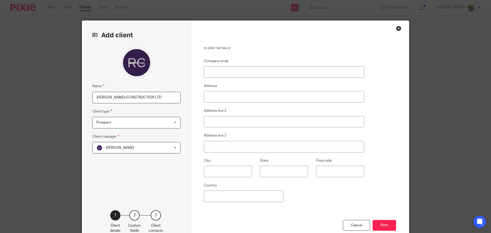
click at [110, 149] on span "[PERSON_NAME]" at bounding box center [120, 148] width 28 height 4
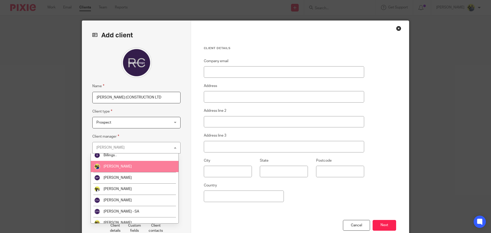
scroll to position [120, 0]
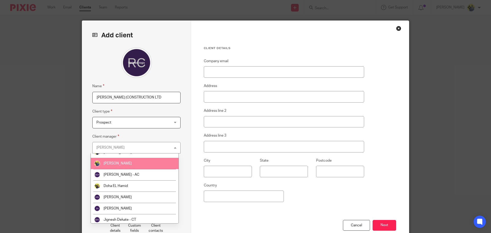
click at [112, 166] on li "[PERSON_NAME]" at bounding box center [135, 163] width 88 height 11
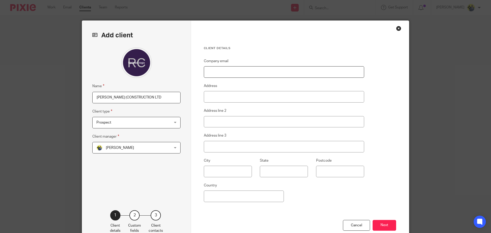
click at [221, 73] on input "Company email" at bounding box center [284, 72] width 160 height 12
paste input "[EMAIL_ADDRESS][DOMAIN_NAME]"
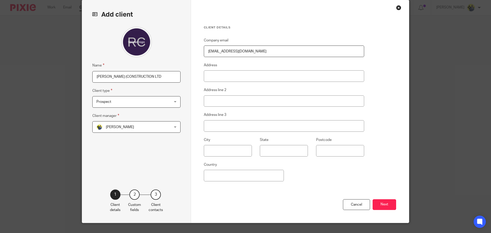
scroll to position [31, 0]
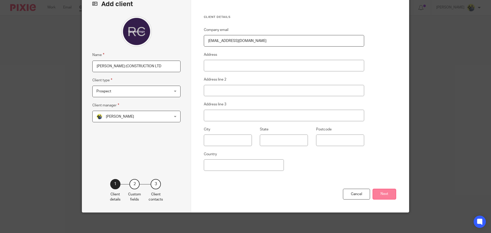
type input "[EMAIL_ADDRESS][DOMAIN_NAME]"
click at [384, 194] on button "Next" at bounding box center [385, 194] width 24 height 11
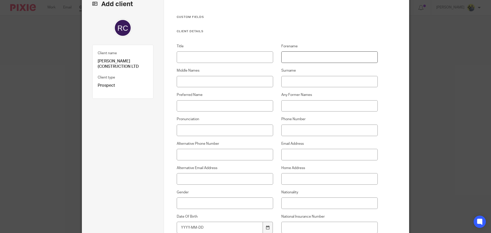
click at [303, 56] on input "Forename" at bounding box center [330, 57] width 97 height 12
type input "r"
type input "[PERSON_NAME]"
click at [295, 81] on input "Surname" at bounding box center [330, 82] width 97 height 12
type input "CLOTTEY"
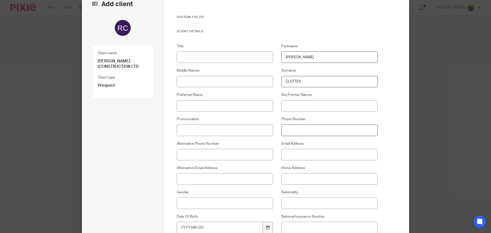
click at [293, 131] on input "Phone Number" at bounding box center [330, 131] width 97 height 12
paste input "07539 344 309"
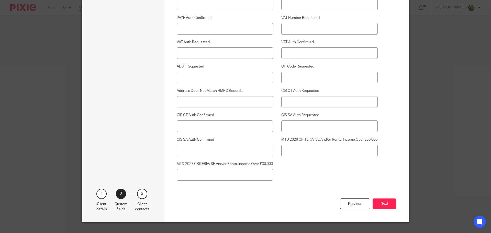
scroll to position [1332, 0]
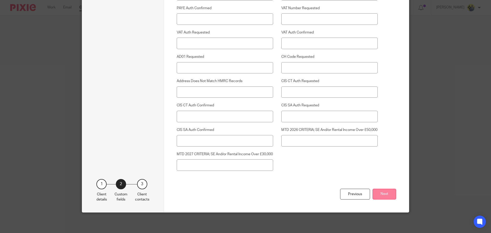
type input "07539 344 309"
click at [389, 198] on button "Next" at bounding box center [385, 194] width 24 height 11
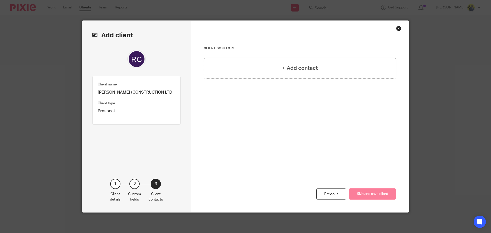
click at [384, 198] on button "Skip and save client" at bounding box center [372, 194] width 47 height 11
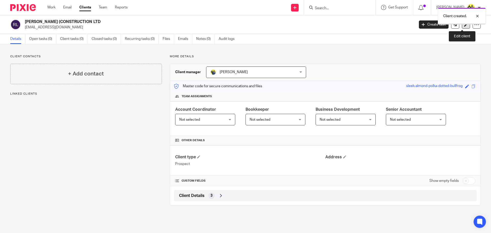
click at [463, 27] on link at bounding box center [466, 24] width 8 height 8
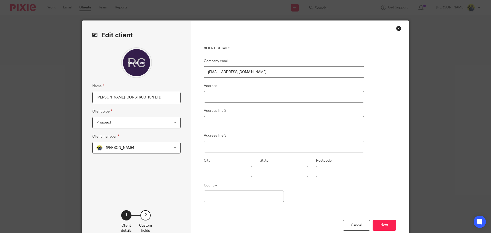
click at [158, 96] on input "[PERSON_NAME] (CONSTRUCTION LTD" at bounding box center [136, 98] width 88 height 12
type input "[PERSON_NAME] (CONSTRUCTION LTD)"
click at [383, 223] on button "Next" at bounding box center [385, 225] width 24 height 11
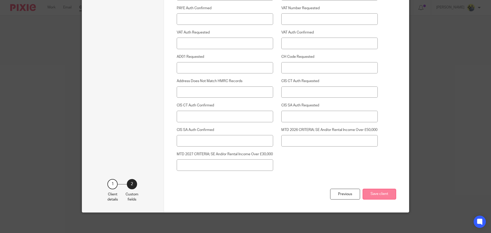
scroll to position [1332, 0]
click at [370, 195] on button "Save client" at bounding box center [380, 194] width 34 height 11
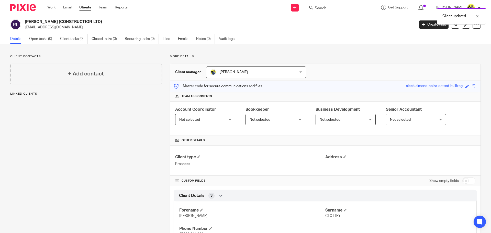
click at [343, 4] on div at bounding box center [340, 7] width 72 height 15
click at [338, 11] on div "Client updated." at bounding box center [366, 14] width 241 height 19
click at [321, 7] on div "Client updated." at bounding box center [366, 14] width 241 height 19
click at [320, 6] on div "Client updated." at bounding box center [366, 14] width 241 height 19
click at [313, 7] on icon at bounding box center [311, 8] width 4 height 4
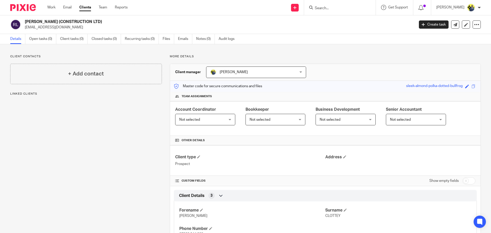
click at [325, 9] on input "Search" at bounding box center [338, 8] width 46 height 5
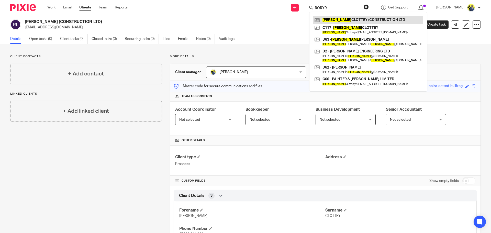
type input "RORYR"
click at [353, 17] on link at bounding box center [369, 20] width 110 height 8
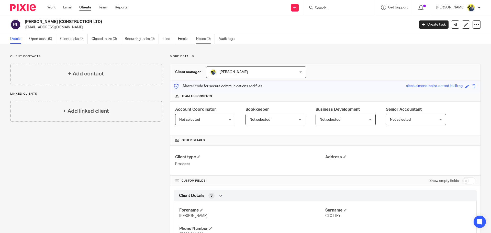
click at [210, 36] on link "Notes (0)" at bounding box center [205, 39] width 19 height 10
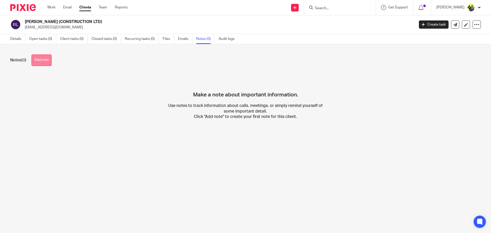
click at [40, 62] on button "Add note" at bounding box center [41, 61] width 20 height 12
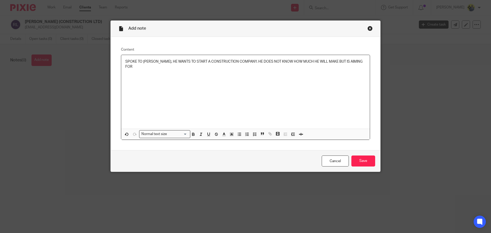
click at [323, 76] on div "SPOKE TO [PERSON_NAME], HE WANTS TO START A CONSTRUCTION COMPANY. HE DOES NOT K…" at bounding box center [245, 92] width 249 height 74
click at [357, 63] on p "SPOKE TO [PERSON_NAME], HE WANTS TO START A CONSTRUCTION COMPANY. HE DOES NOT K…" at bounding box center [245, 64] width 241 height 10
click at [362, 164] on input "Save" at bounding box center [364, 161] width 24 height 11
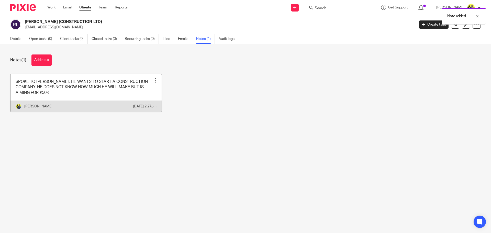
click at [59, 94] on link at bounding box center [85, 93] width 151 height 38
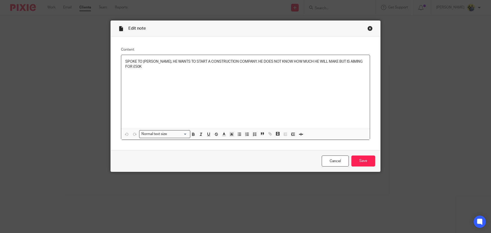
click at [363, 60] on p "SPOKE TO [PERSON_NAME], HE WANTS TO START A CONSTRUCTION COMPANY. HE DOES NOT K…" at bounding box center [245, 64] width 241 height 10
click at [185, 66] on p "SPOKE TO [PERSON_NAME], HE WANTS TO START A CONSTRUCTION COMPANY. HE DOES NOT K…" at bounding box center [245, 64] width 241 height 10
click at [229, 72] on div "SPOKE TO [PERSON_NAME], HE WANTS TO START A CONSTRUCTION COMPANY. HE DOES NOT K…" at bounding box center [245, 92] width 249 height 74
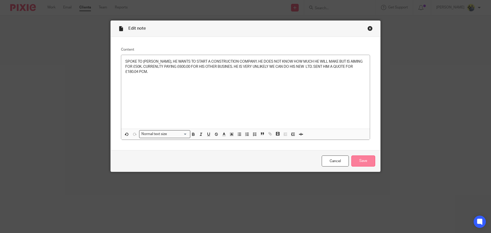
click at [363, 162] on input "Save" at bounding box center [364, 161] width 24 height 11
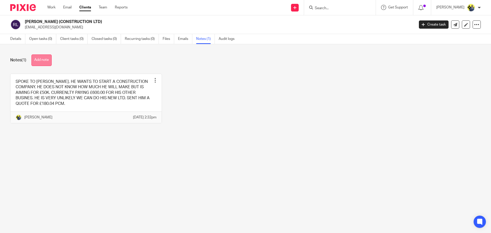
click at [41, 59] on button "Add note" at bounding box center [41, 61] width 20 height 12
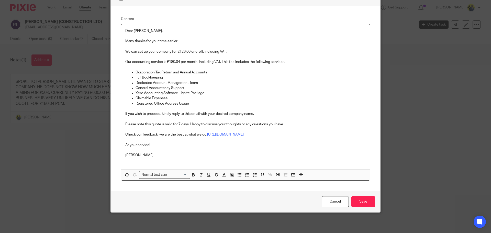
scroll to position [57, 0]
click at [356, 199] on input "Save" at bounding box center [364, 201] width 24 height 11
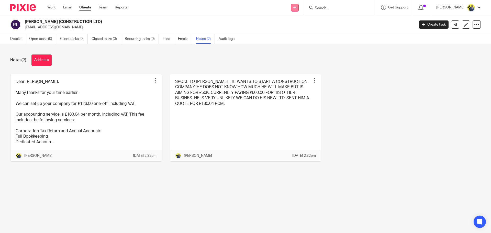
click at [299, 6] on link at bounding box center [295, 8] width 8 height 8
click at [297, 37] on link "Add client" at bounding box center [302, 38] width 36 height 7
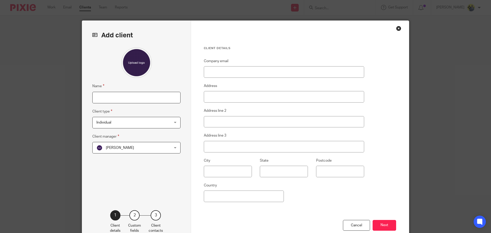
click at [134, 92] on input "Name" at bounding box center [136, 98] width 88 height 12
type input "DEE - CLOSURE"
click at [257, 71] on input "Company email" at bounding box center [284, 72] width 160 height 12
paste input "D_Grewal@hotmail.co.uk"
type input "D_Grewal@hotmail.co.uk"
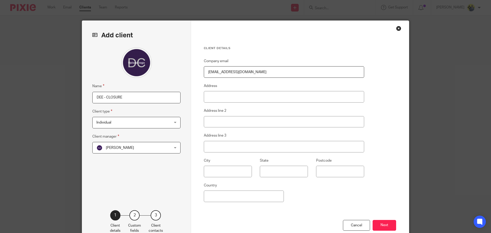
click at [120, 123] on span "Individual" at bounding box center [129, 122] width 67 height 11
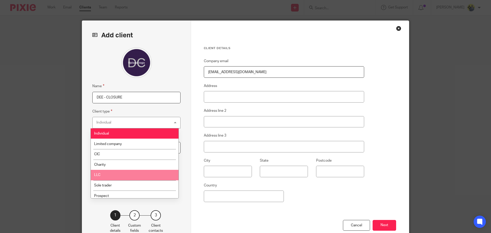
scroll to position [34, 0]
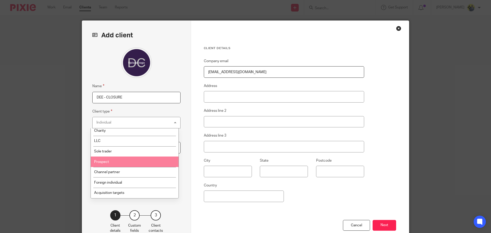
click at [112, 164] on li "Prospect" at bounding box center [135, 162] width 88 height 10
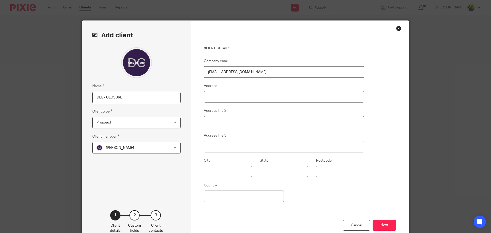
click at [122, 140] on fieldset "Client manager Abhay Jayswal Abhay Jayswal Abhay Jayswal Akhil Siby - Billings …" at bounding box center [136, 144] width 88 height 20
click at [122, 154] on div "Abhay Jayswal Abhay Jayswal" at bounding box center [136, 148] width 88 height 12
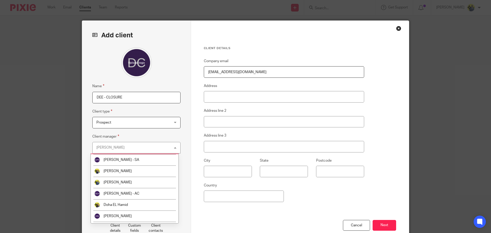
scroll to position [120, 0]
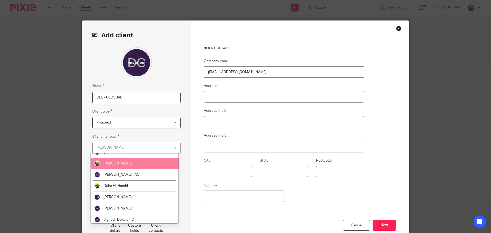
click at [112, 164] on span "[PERSON_NAME]" at bounding box center [118, 164] width 28 height 4
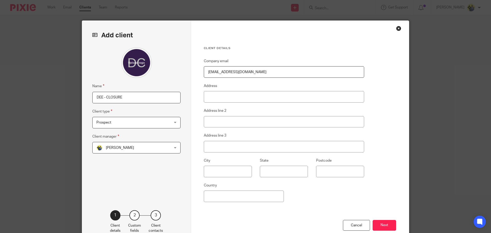
click at [374, 192] on div "Client details Company email D_Grewal@hotmail.co.uk Address Address line 2 Addr…" at bounding box center [300, 132] width 218 height 223
click at [388, 228] on button "Next" at bounding box center [385, 225] width 24 height 11
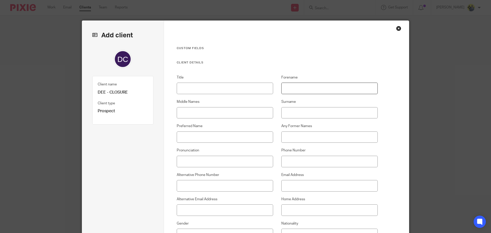
click at [317, 88] on input "Forename" at bounding box center [330, 89] width 97 height 12
click at [296, 89] on input "Forename" at bounding box center [330, 89] width 97 height 12
type input "DEE"
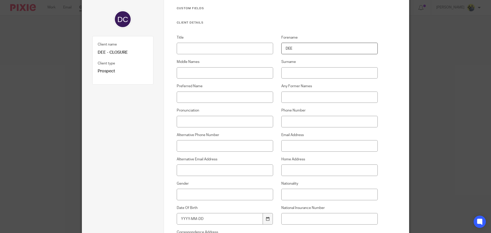
scroll to position [60, 0]
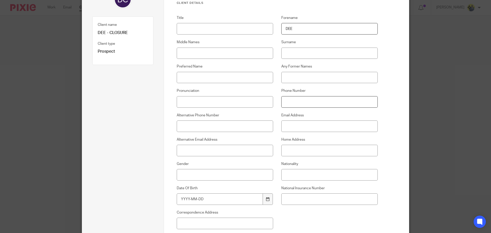
click at [287, 101] on input "Phone Number" at bounding box center [330, 102] width 97 height 12
paste input "07944087537"
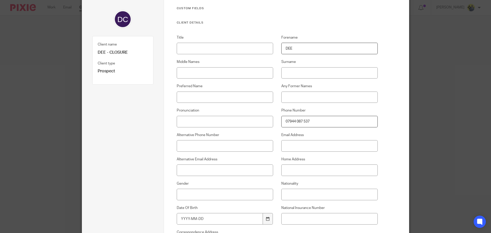
scroll to position [0, 0]
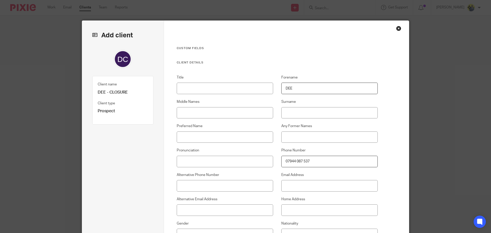
type input "07944 087 537"
click at [290, 111] on input "Surname" at bounding box center [330, 113] width 97 height 12
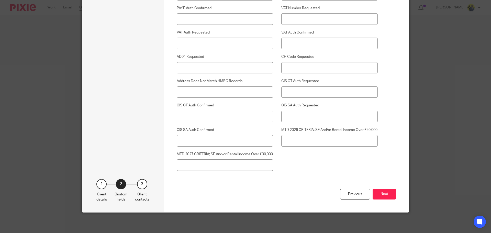
scroll to position [1332, 0]
click at [381, 190] on button "Next" at bounding box center [385, 194] width 24 height 11
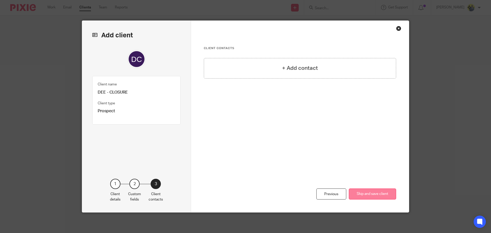
click at [373, 194] on button "Skip and save client" at bounding box center [372, 194] width 47 height 11
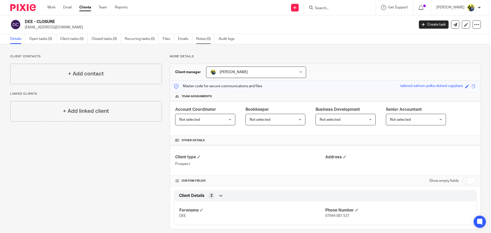
click at [205, 43] on link "Notes (0)" at bounding box center [205, 39] width 19 height 10
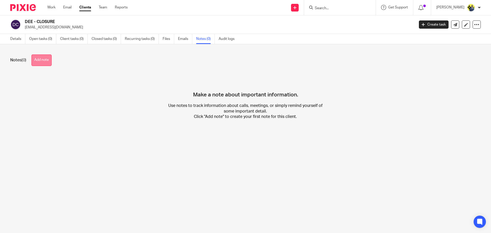
click at [45, 61] on button "Add note" at bounding box center [41, 61] width 20 height 12
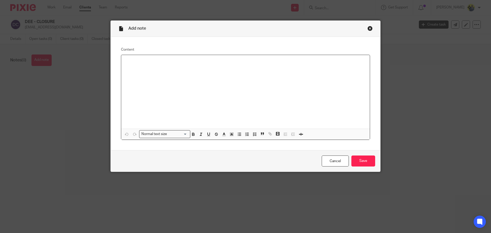
paste div
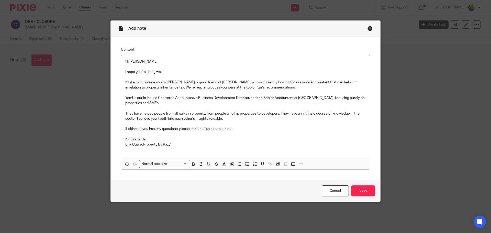
click at [123, 61] on div "Hi Yemi, I hope you’re doing well! I’d like to introduce you to Dee, a good fri…" at bounding box center [245, 107] width 249 height 104
click at [125, 59] on p ""Hi Yemi, I hope you’re doing well! I’d like to introduce you to Dee, a good fr…" at bounding box center [245, 103] width 241 height 88
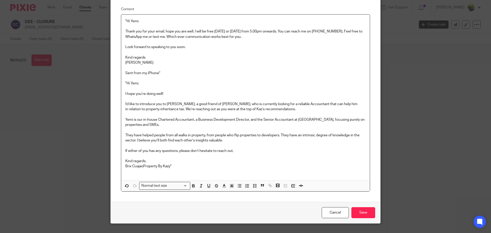
scroll to position [51, 0]
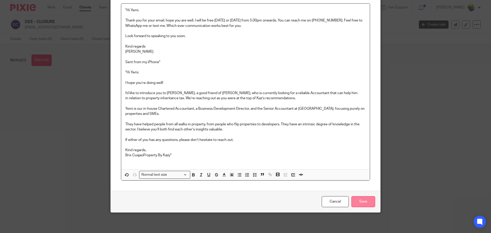
click at [364, 198] on input "Save" at bounding box center [364, 201] width 24 height 11
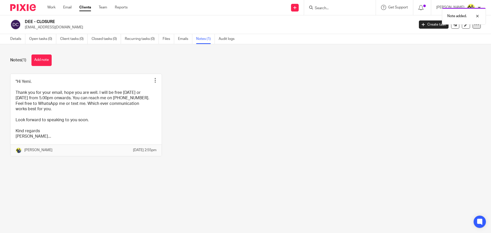
click at [475, 25] on icon at bounding box center [477, 24] width 5 height 5
click at [438, 61] on button "Archive client" at bounding box center [445, 59] width 57 height 7
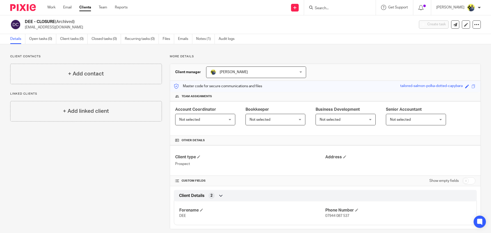
drag, startPoint x: 302, startPoint y: 9, endPoint x: 246, endPoint y: 22, distance: 56.4
click at [246, 22] on h2 "DEE - CLOSURE (Archived)" at bounding box center [179, 21] width 309 height 5
drag, startPoint x: 300, startPoint y: 9, endPoint x: 295, endPoint y: 10, distance: 5.2
click at [295, 10] on div "Send new email Create task Add client Request signature" at bounding box center [295, 7] width 18 height 15
click at [299, 10] on link at bounding box center [295, 8] width 8 height 8
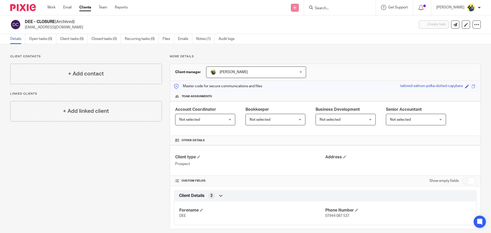
click at [299, 10] on link at bounding box center [295, 8] width 8 height 8
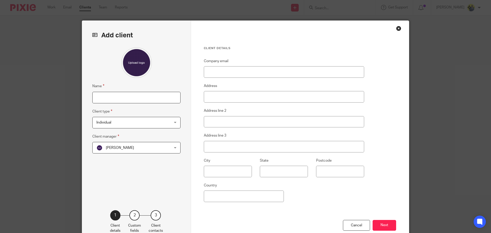
click at [125, 99] on input "Name" at bounding box center [136, 98] width 88 height 12
type input "[PERSON_NAME]"
click at [116, 126] on span "Individual" at bounding box center [129, 122] width 67 height 11
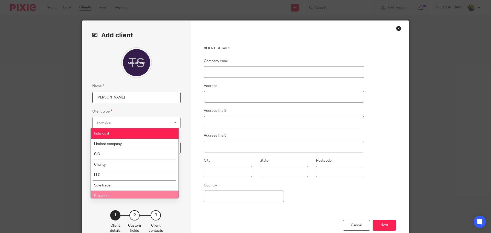
click at [110, 195] on li "Prospect" at bounding box center [135, 196] width 88 height 10
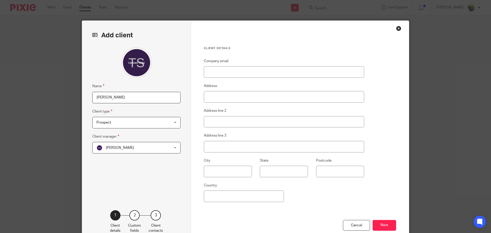
click at [125, 153] on span "[PERSON_NAME]" at bounding box center [129, 147] width 67 height 11
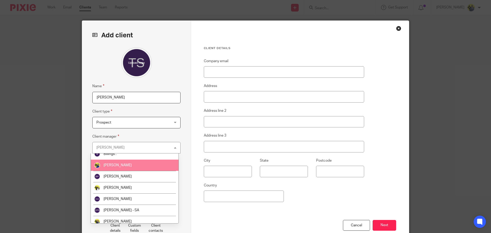
scroll to position [60, 0]
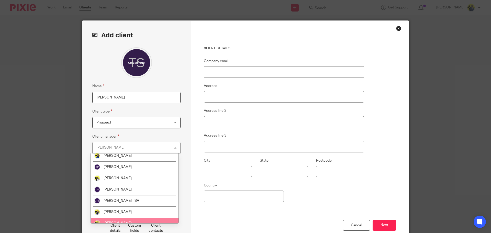
click at [115, 221] on li "[PERSON_NAME]" at bounding box center [135, 223] width 88 height 11
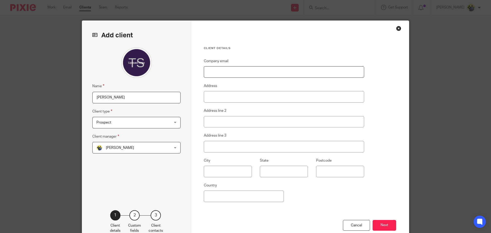
click at [212, 71] on input "Company email" at bounding box center [284, 72] width 160 height 12
paste input "[EMAIL_ADDRESS][DOMAIN_NAME]"
type input "[EMAIL_ADDRESS][DOMAIN_NAME]"
click at [388, 223] on button "Next" at bounding box center [385, 225] width 24 height 11
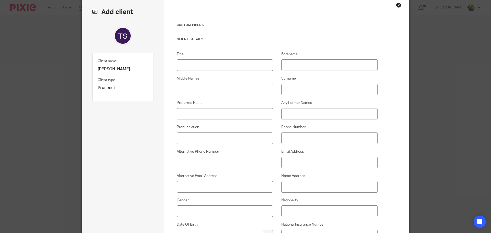
scroll to position [0, 0]
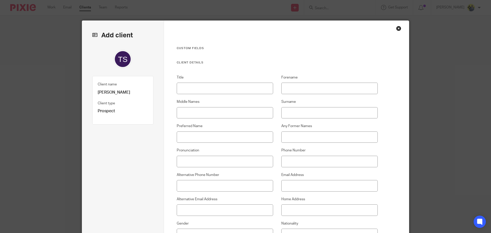
click at [300, 94] on div "Title Forename Middle Names Surname Preferred Name Any Former Names Pronunciati…" at bounding box center [273, 191] width 209 height 232
click at [299, 90] on input "Forename" at bounding box center [330, 89] width 97 height 12
type input "TANIA"
click at [318, 118] on input "Surname" at bounding box center [330, 113] width 97 height 12
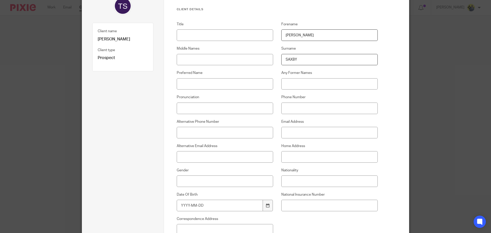
scroll to position [60, 0]
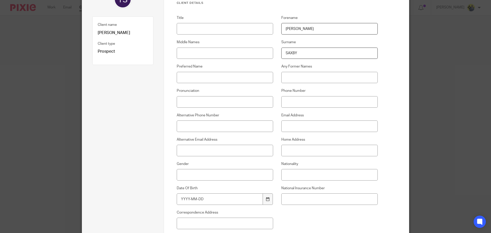
type input "SAXBY"
click at [309, 100] on input "Phone Number" at bounding box center [330, 102] width 97 height 12
paste input "07730 348 185"
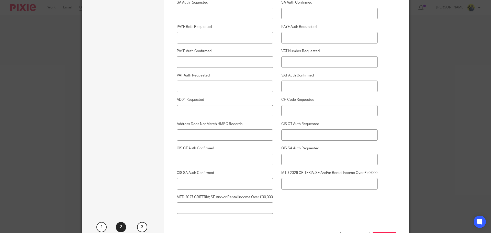
scroll to position [1332, 0]
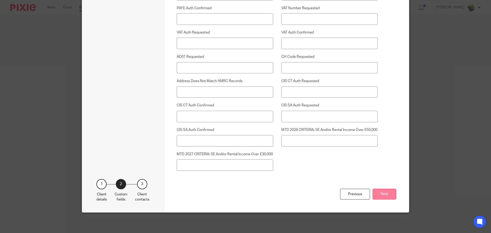
type input "07730 348 185"
click at [377, 195] on button "Next" at bounding box center [385, 194] width 24 height 11
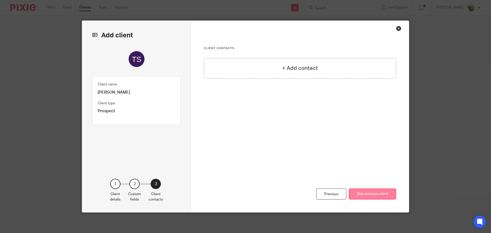
click at [374, 197] on button "Skip and save client" at bounding box center [372, 194] width 47 height 11
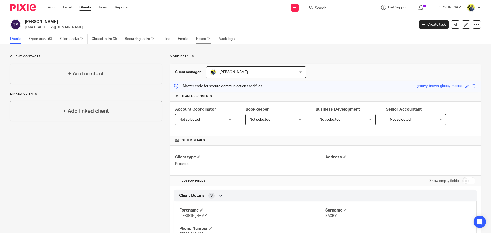
click at [203, 38] on link "Notes (0)" at bounding box center [205, 39] width 19 height 10
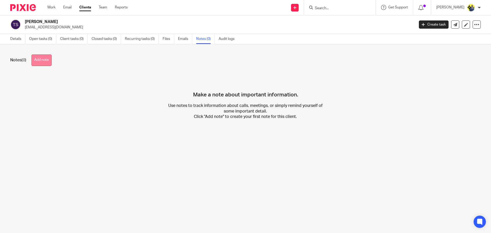
click at [53, 58] on div "Notes (0) Add note" at bounding box center [245, 61] width 471 height 12
click at [51, 60] on button "Add note" at bounding box center [41, 61] width 20 height 12
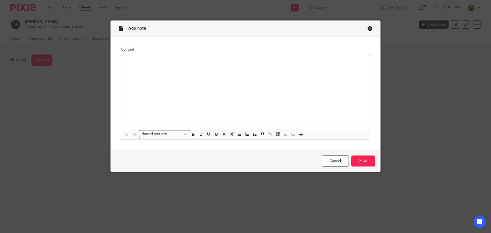
click at [187, 77] on div at bounding box center [245, 92] width 249 height 74
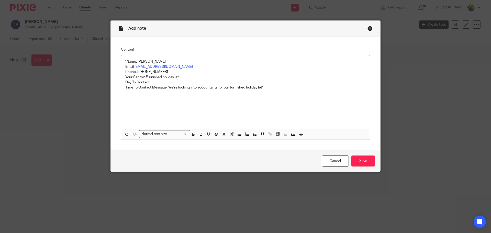
click at [122, 61] on div ""Name: Tania Saxby Email: taniasaxby12@gmail.com Phone: 07730 348 185 Your Sect…" at bounding box center [245, 92] width 249 height 74
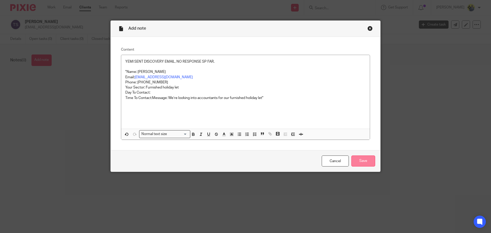
click at [363, 162] on input "Save" at bounding box center [364, 161] width 24 height 11
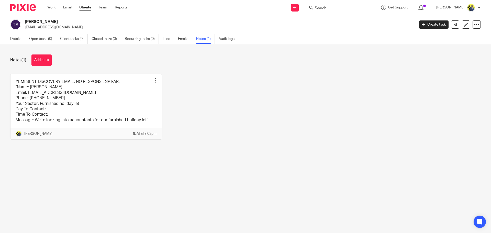
click at [339, 10] on input "Search" at bounding box center [338, 8] width 46 height 5
paste input "Pro Footballer Nutrition"
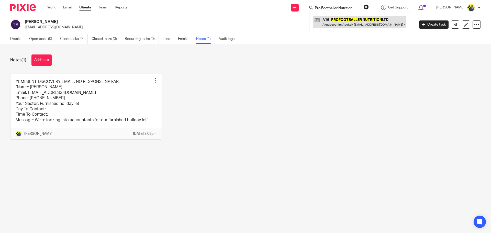
type input "Pro Footballer Nutrition"
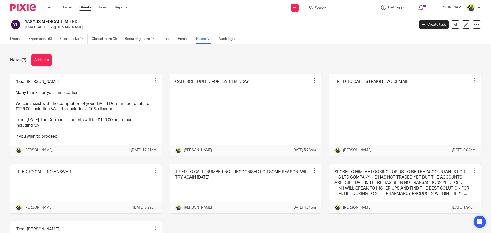
click at [327, 7] on input "Search" at bounding box center [338, 8] width 46 height 5
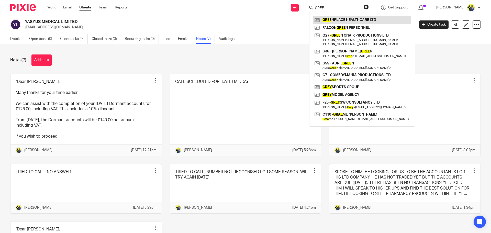
type input "GREE"
click at [229, 17] on div "YASYUS MEDICAL LIMITED [EMAIL_ADDRESS][DOMAIN_NAME] Create task Update from Com…" at bounding box center [245, 24] width 491 height 19
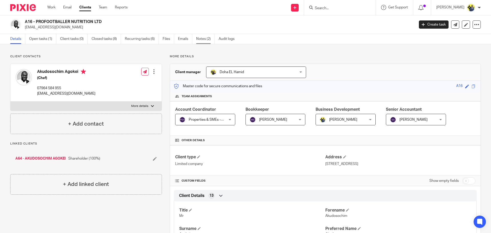
click at [201, 34] on link "Notes (2)" at bounding box center [205, 39] width 19 height 10
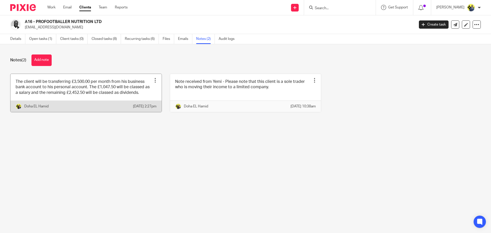
click at [102, 86] on link at bounding box center [85, 93] width 151 height 38
click at [114, 98] on link at bounding box center [85, 93] width 151 height 38
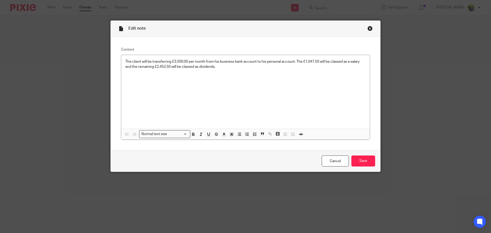
click at [368, 28] on div "Close this dialog window" at bounding box center [370, 28] width 5 height 5
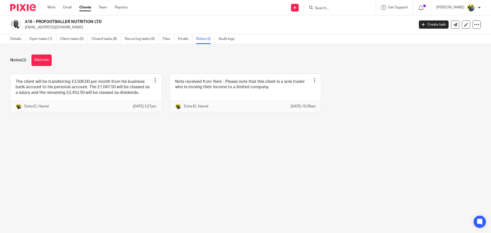
click at [322, 9] on input "Search" at bounding box center [338, 8] width 46 height 5
click at [336, 7] on input "M93" at bounding box center [338, 8] width 46 height 5
type input "M94"
click at [45, 36] on link "Open tasks (1)" at bounding box center [42, 39] width 27 height 10
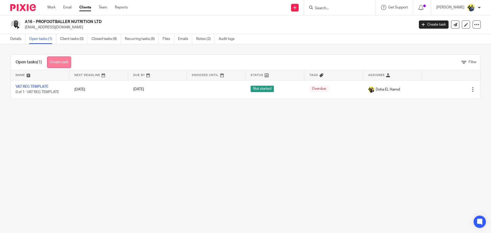
click at [62, 63] on link "Create task" at bounding box center [59, 63] width 24 height 12
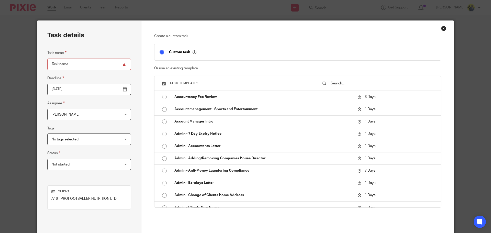
click at [340, 89] on div at bounding box center [379, 83] width 124 height 14
click at [339, 86] on input "text" at bounding box center [383, 84] width 106 height 6
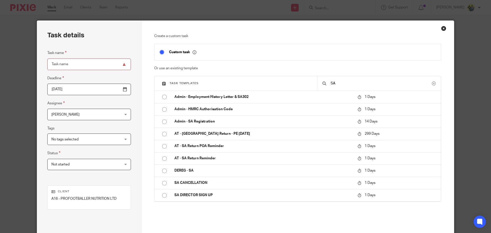
click at [345, 83] on input "SA" at bounding box center [381, 84] width 102 height 6
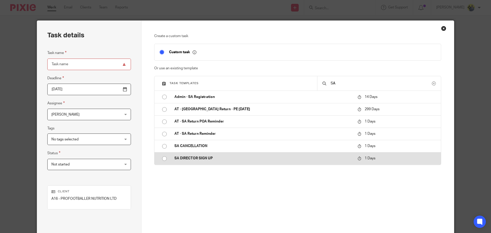
type input "SA"
click at [206, 161] on p "SA DIRECTOR SIGN UP" at bounding box center [264, 158] width 178 height 5
type input "2025-10-14"
type input "SA DIRECTOR SIGN UP"
checkbox input "false"
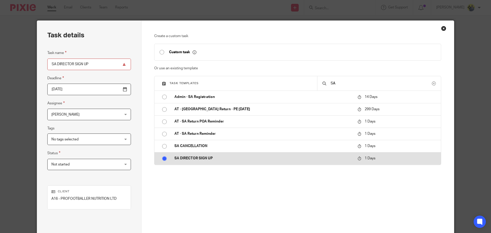
radio input "true"
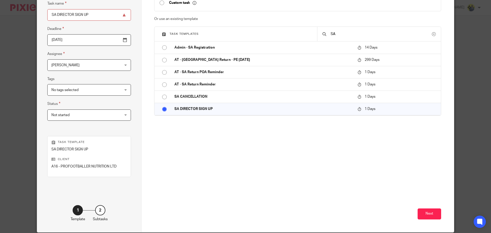
scroll to position [69, 0]
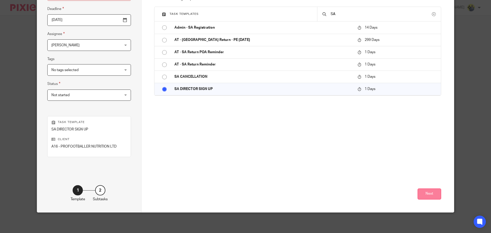
click at [429, 198] on button "Next" at bounding box center [430, 194] width 24 height 11
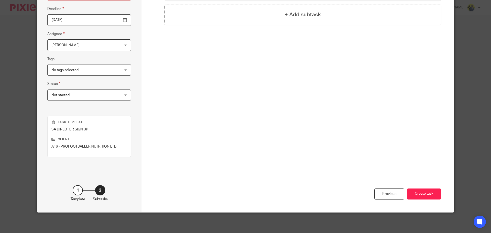
scroll to position [0, 0]
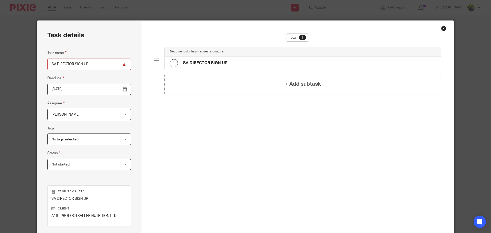
click at [232, 62] on div "1 SA DIRECTOR SIGN UP" at bounding box center [303, 63] width 277 height 13
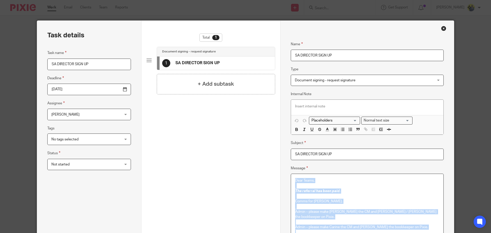
drag, startPoint x: 320, startPoint y: 145, endPoint x: 272, endPoint y: -17, distance: 168.8
click at [272, 0] on html "Work Email Clients Team Reports Work Email Clients Team Reports Settings Send n…" at bounding box center [245, 116] width 491 height 233
copy div "Dear Teams, The referral has been paid . Comms for Dennis. Admin – please make …"
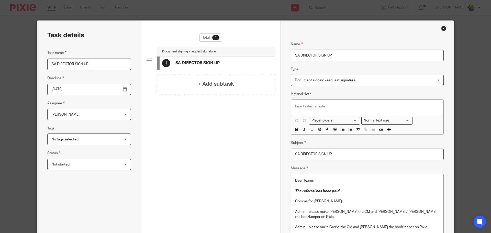
click at [443, 29] on div "Close this dialog window" at bounding box center [444, 28] width 5 height 5
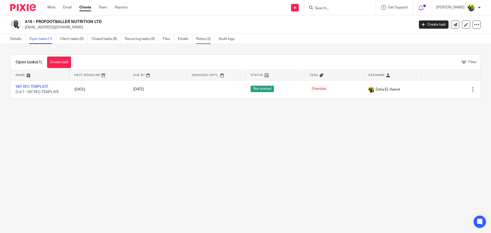
click at [202, 35] on link "Notes (2)" at bounding box center [205, 39] width 19 height 10
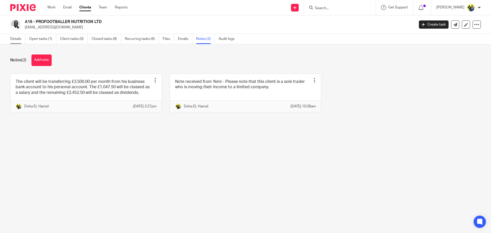
click at [13, 39] on link "Details" at bounding box center [17, 39] width 15 height 10
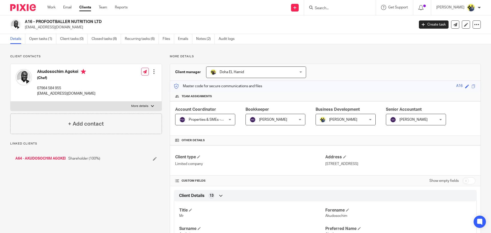
click at [40, 159] on link "A64 - AKUDOSOCHIM AGOKEI" at bounding box center [40, 158] width 50 height 5
click at [209, 42] on link "Notes (10)" at bounding box center [210, 39] width 21 height 10
click at [346, 8] on input "Search" at bounding box center [338, 8] width 46 height 5
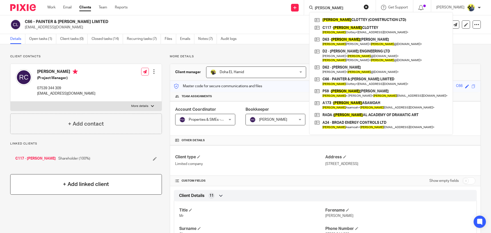
type input "RORY"
click at [53, 183] on div "+ Add linked client" at bounding box center [86, 184] width 152 height 20
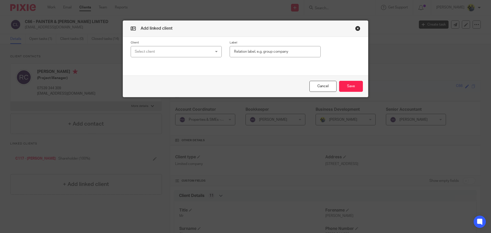
click at [151, 50] on div "Select client" at bounding box center [169, 51] width 69 height 11
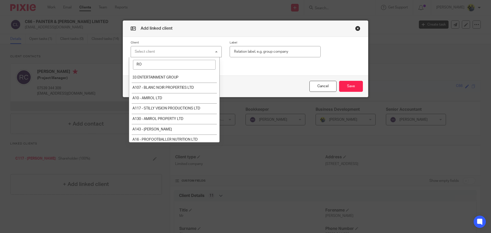
type input "R"
click at [357, 28] on button "button" at bounding box center [358, 28] width 5 height 5
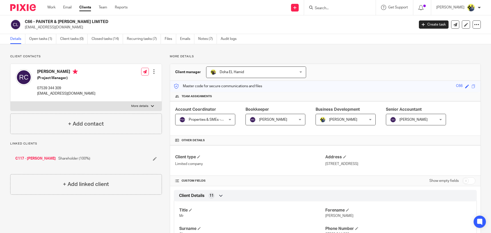
click at [337, 6] on input "Search" at bounding box center [338, 8] width 46 height 5
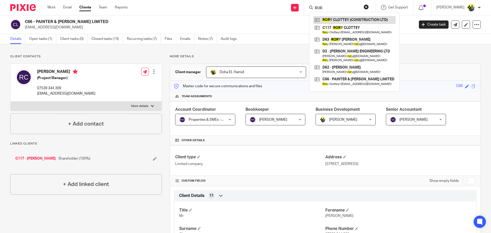
type input "ROR"
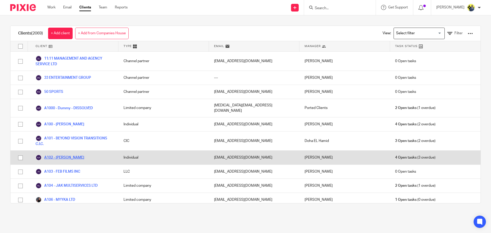
scroll to position [60, 0]
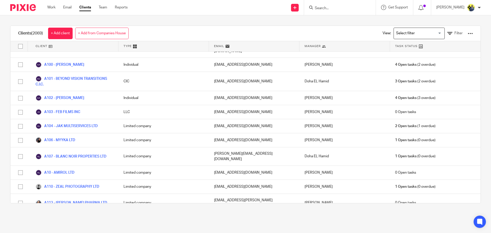
click at [395, 30] on input "Search for option" at bounding box center [418, 33] width 47 height 9
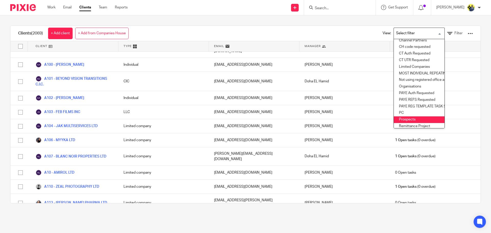
scroll to position [89, 0]
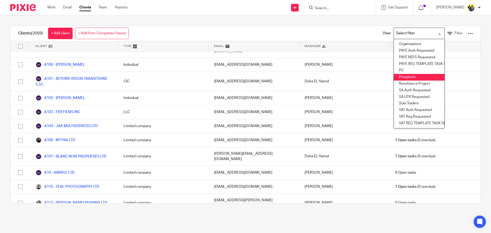
click at [417, 74] on li "Prospects" at bounding box center [419, 77] width 51 height 7
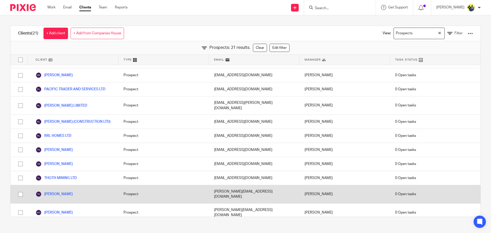
scroll to position [149, 0]
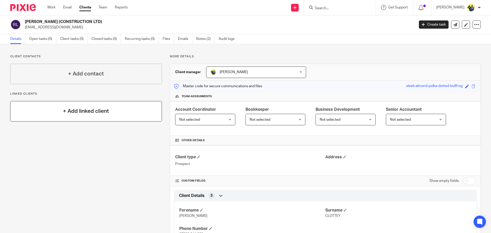
click at [86, 117] on div "+ Add linked client" at bounding box center [86, 111] width 152 height 20
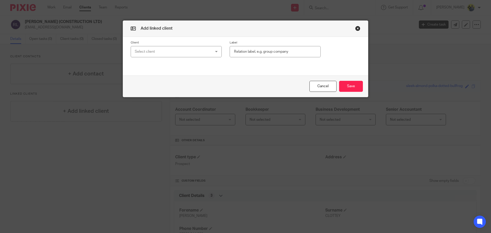
click at [165, 51] on div "Select client" at bounding box center [169, 51] width 69 height 11
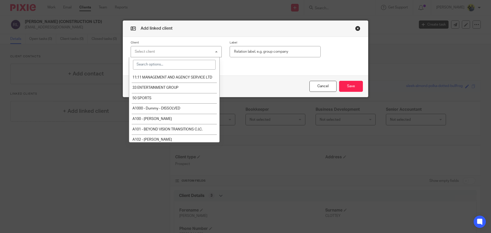
click at [156, 64] on input "search" at bounding box center [174, 65] width 83 height 10
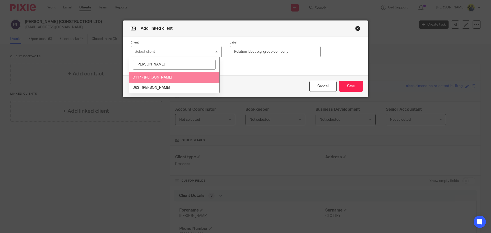
type input "RORY"
click at [150, 79] on span "C117 - RORY CLOTTEY" at bounding box center [153, 78] width 40 height 4
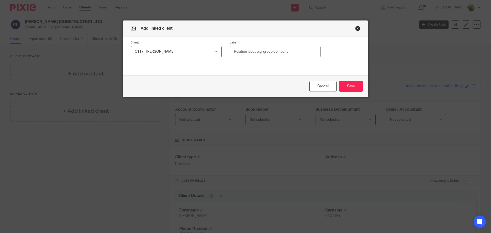
click at [359, 80] on div "Cancel Save" at bounding box center [245, 87] width 245 height 22
click at [353, 85] on button "Save" at bounding box center [351, 86] width 24 height 11
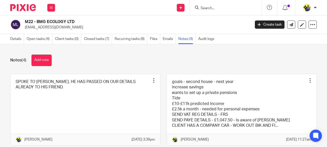
click at [208, 9] on input "Search" at bounding box center [223, 8] width 46 height 5
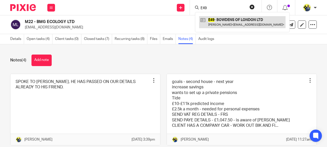
type input "E49"
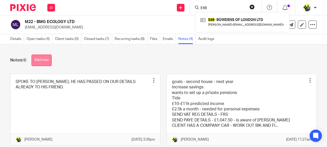
click at [48, 61] on button "Add note" at bounding box center [41, 61] width 20 height 12
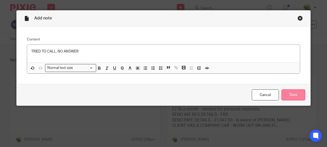
click at [297, 90] on input "Save" at bounding box center [294, 94] width 24 height 11
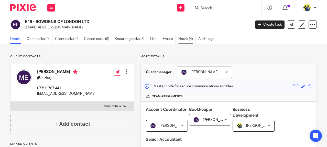
click at [192, 36] on link "Notes (4)" at bounding box center [186, 39] width 17 height 10
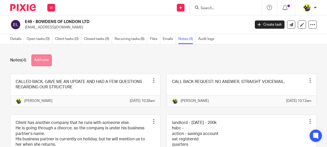
click at [42, 58] on button "Add note" at bounding box center [41, 61] width 20 height 12
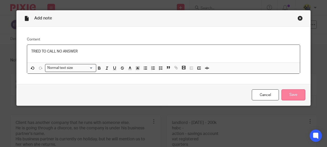
click at [289, 95] on input "Save" at bounding box center [294, 94] width 24 height 11
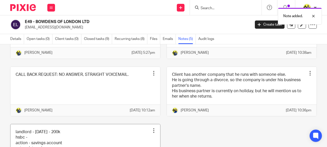
scroll to position [60, 0]
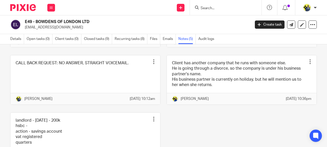
click at [101, 23] on h2 "E49 - BOWDENS OF LONDON LTD" at bounding box center [114, 21] width 178 height 5
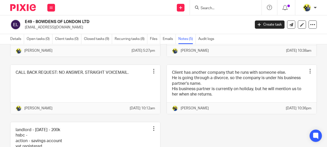
scroll to position [0, 0]
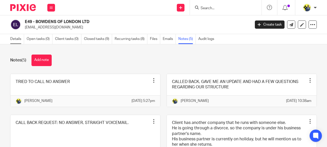
click at [10, 38] on link "Details" at bounding box center [17, 39] width 14 height 10
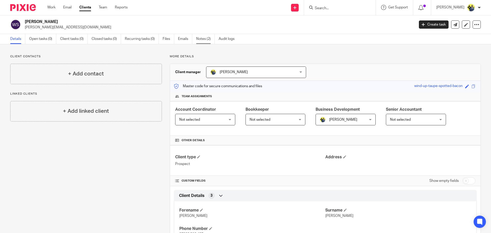
click at [204, 38] on link "Notes (2)" at bounding box center [205, 39] width 19 height 10
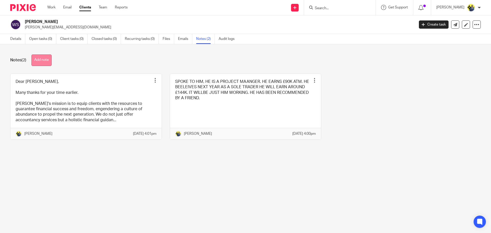
click at [52, 60] on button "Add note" at bounding box center [41, 61] width 20 height 12
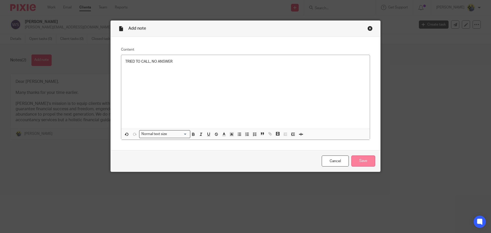
click at [364, 159] on input "Save" at bounding box center [364, 161] width 24 height 11
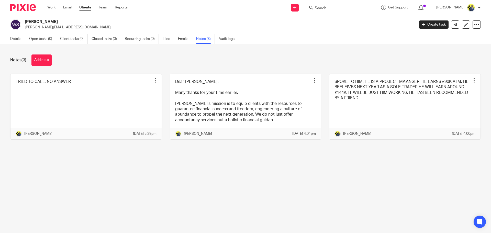
click at [353, 47] on div "Notes (3) Add note TRIED TO CALL, NO ANSWER Pin note Edit note Delete note [PER…" at bounding box center [245, 100] width 491 height 113
click at [16, 37] on link "Details" at bounding box center [17, 39] width 15 height 10
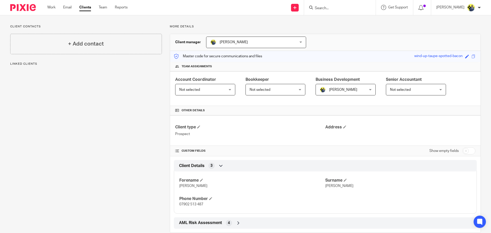
scroll to position [40, 0]
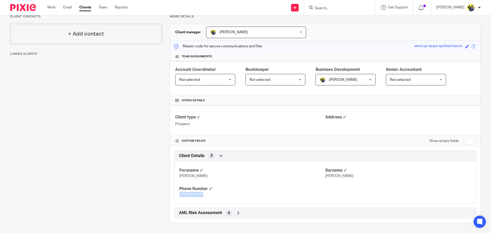
drag, startPoint x: 203, startPoint y: 194, endPoint x: 178, endPoint y: 195, distance: 24.8
click at [179, 195] on p "07902 513 487" at bounding box center [252, 194] width 146 height 5
copy span "07902 513 487"
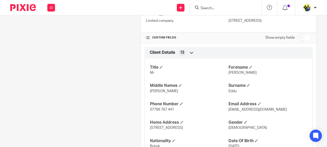
scroll to position [60, 0]
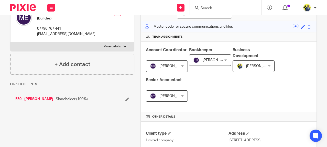
click at [37, 100] on link "E50 - MARTIN EDDU" at bounding box center [34, 98] width 38 height 5
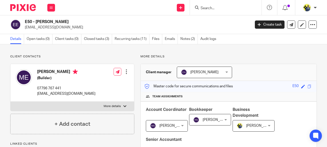
click at [82, 71] on h4 "[PERSON_NAME]" at bounding box center [66, 72] width 58 height 6
drag, startPoint x: 69, startPoint y: 88, endPoint x: 37, endPoint y: 87, distance: 32.0
click at [37, 87] on p "07796 767 441" at bounding box center [66, 88] width 58 height 5
copy p "07796 767 441"
click at [188, 38] on link "Notes (2)" at bounding box center [188, 39] width 17 height 10
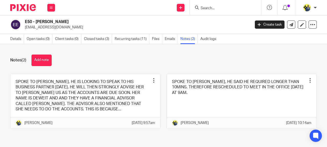
click at [136, 56] on div "Notes (2) Add note" at bounding box center [163, 61] width 307 height 12
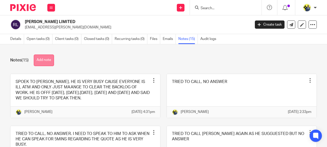
click at [44, 62] on button "Add note" at bounding box center [44, 61] width 20 height 12
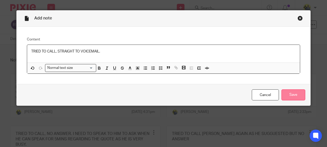
click at [287, 92] on input "Save" at bounding box center [294, 94] width 24 height 11
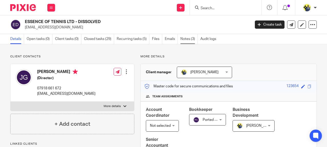
click at [188, 37] on link "Notes (3)" at bounding box center [188, 39] width 17 height 10
